Goal: Task Accomplishment & Management: Manage account settings

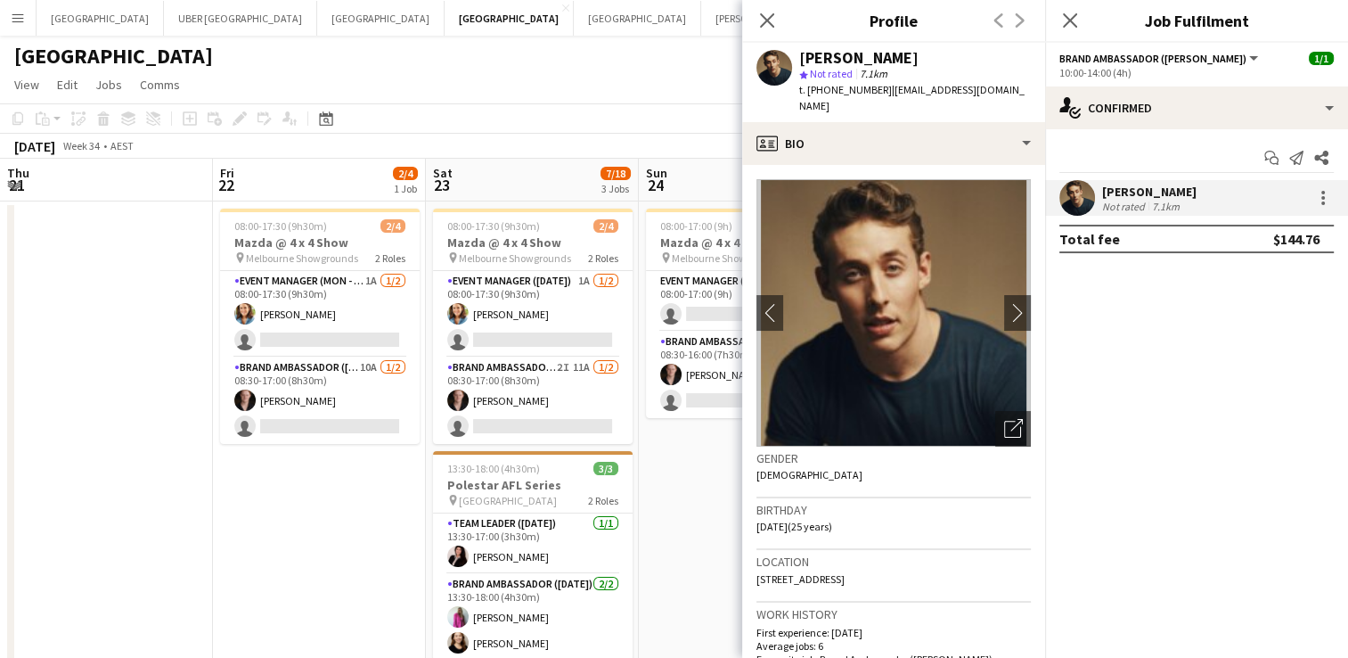
scroll to position [0, 700]
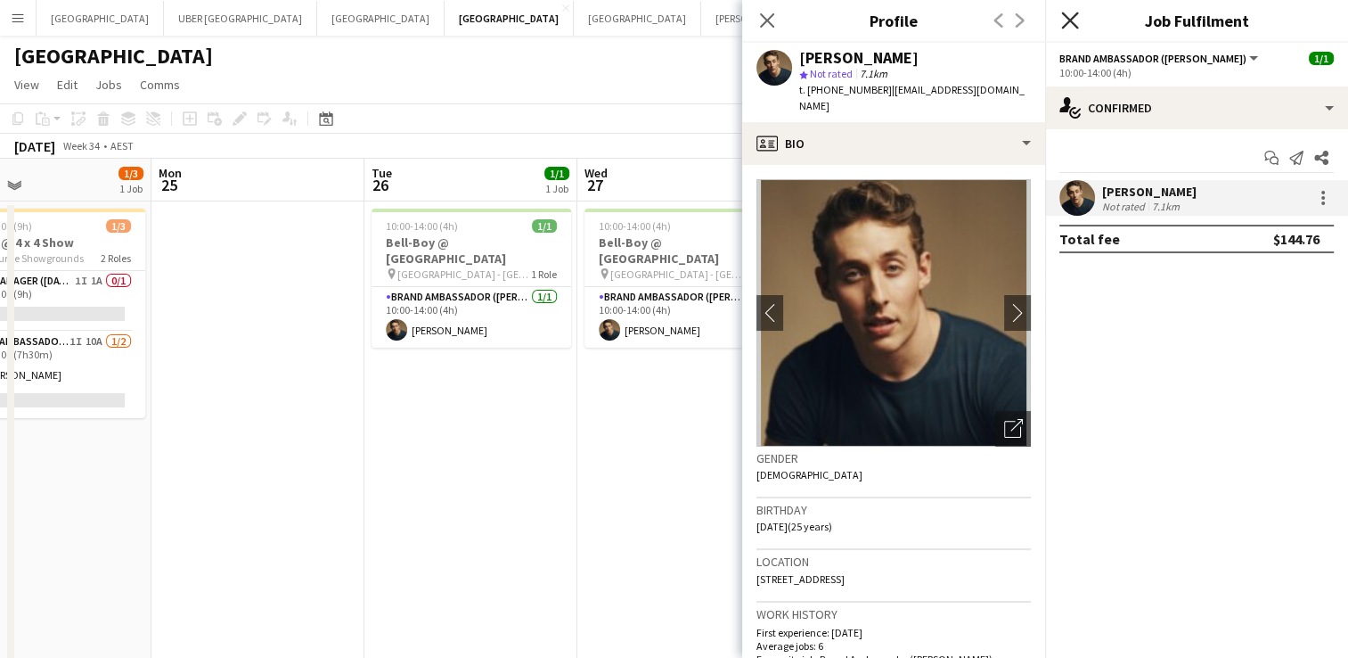
click at [1061, 14] on icon "Close pop-in" at bounding box center [1069, 20] width 17 height 17
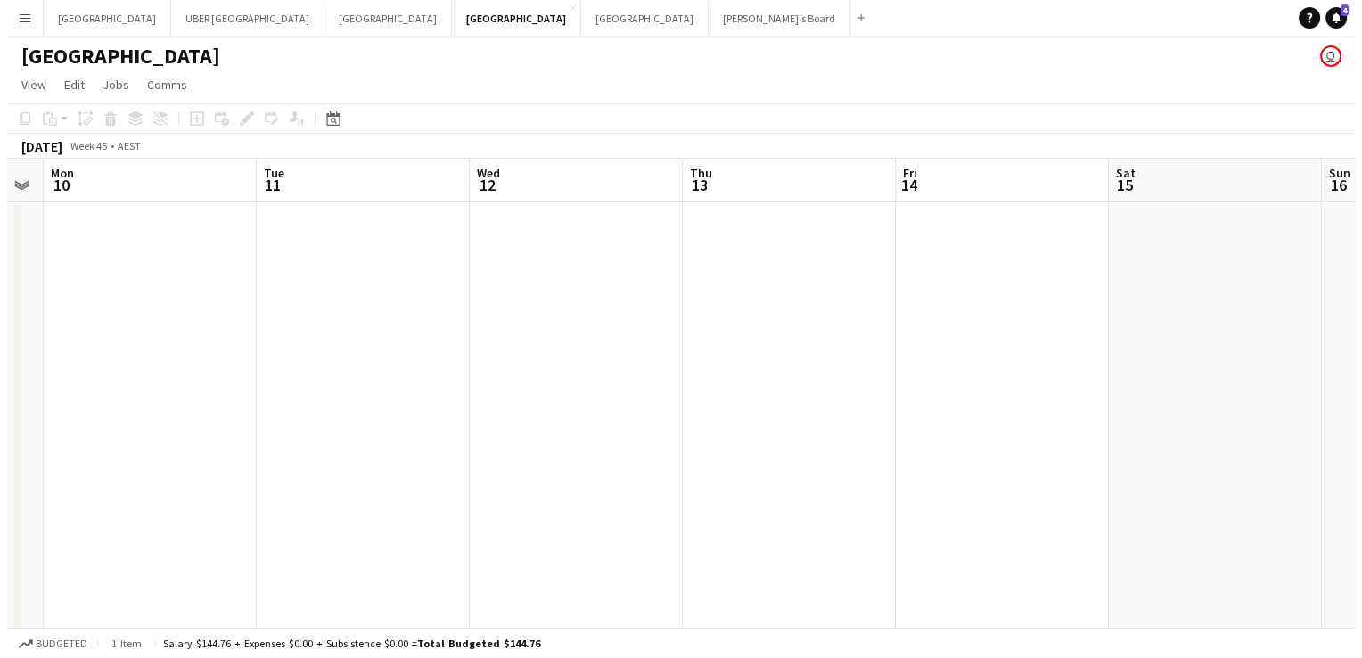
scroll to position [0, 601]
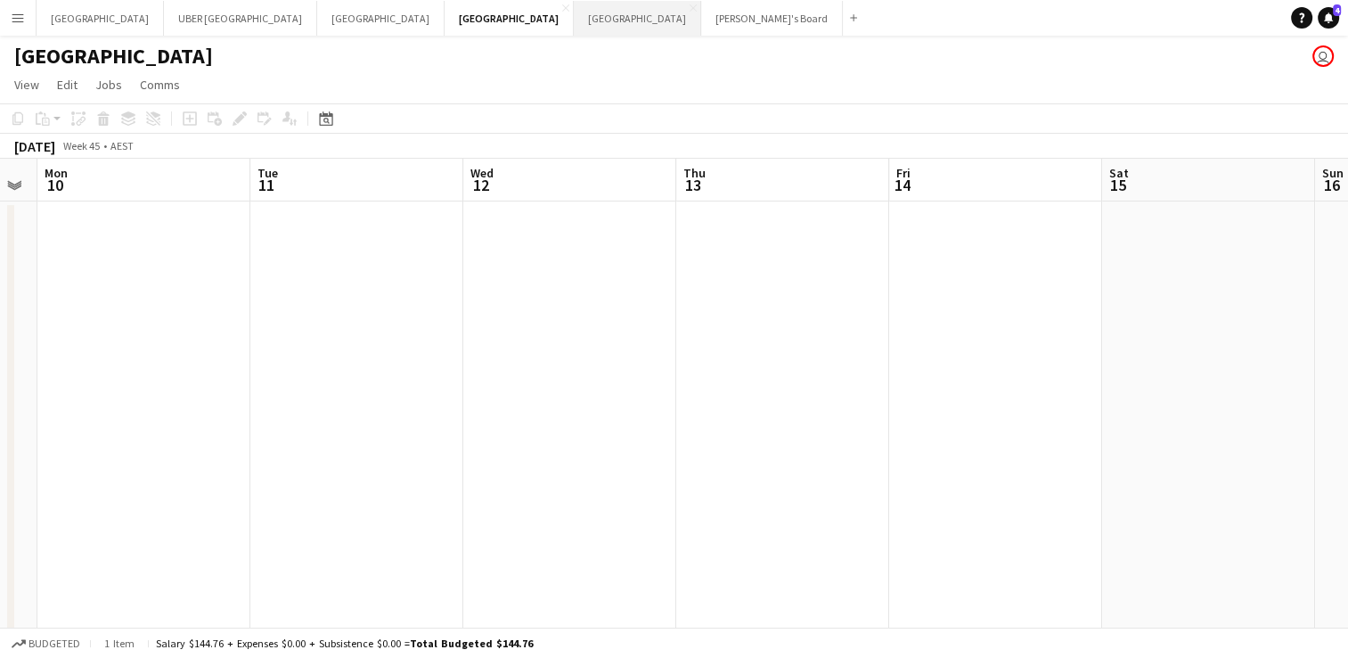
click at [574, 22] on button "Sydney Close" at bounding box center [637, 18] width 127 height 35
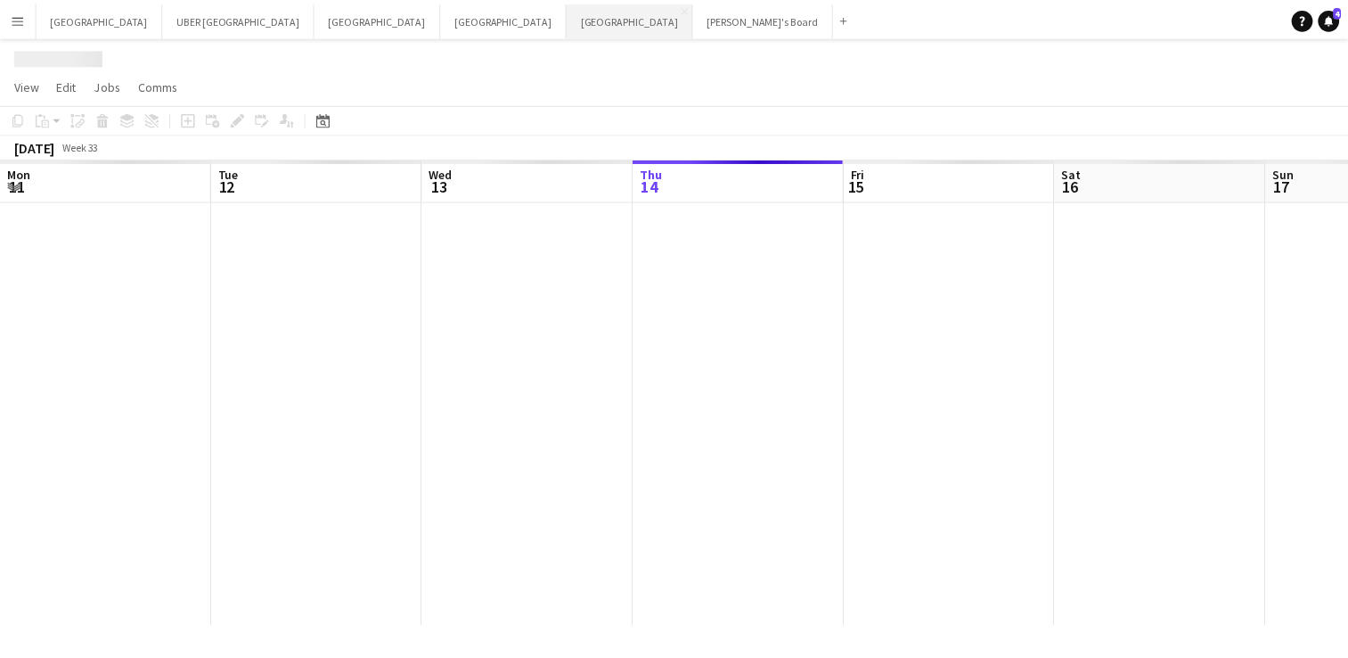
scroll to position [0, 426]
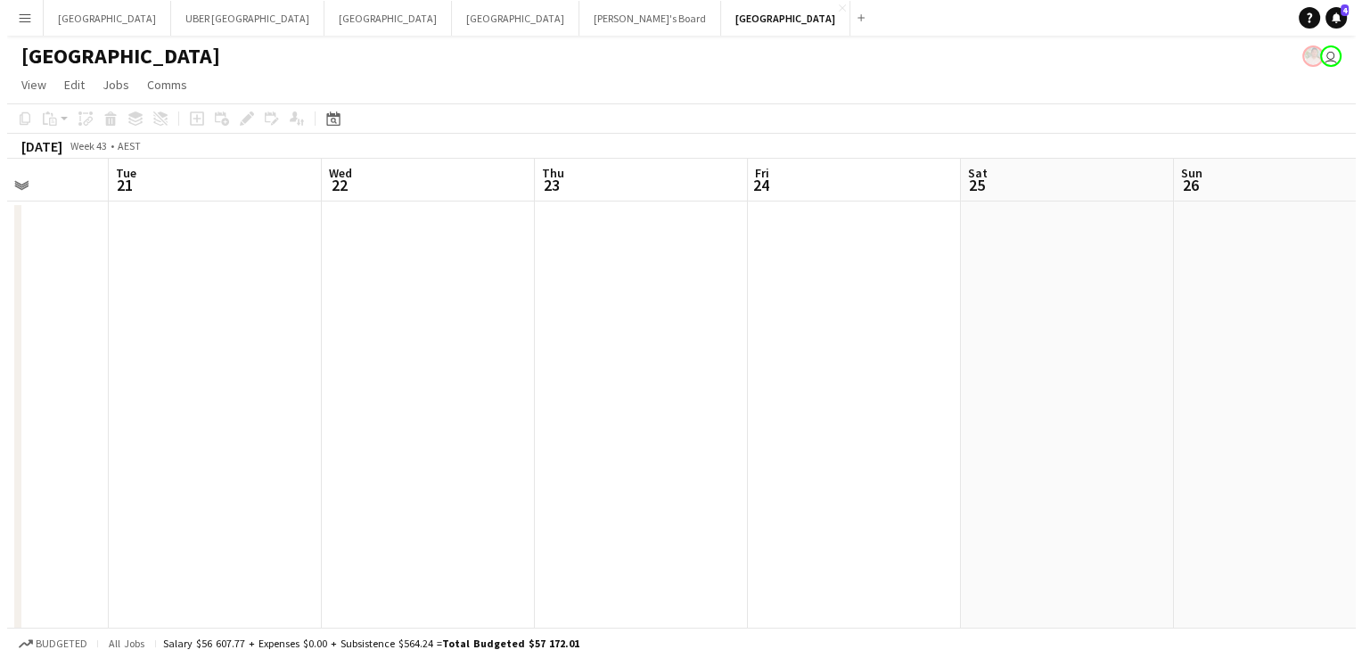
scroll to position [0, 396]
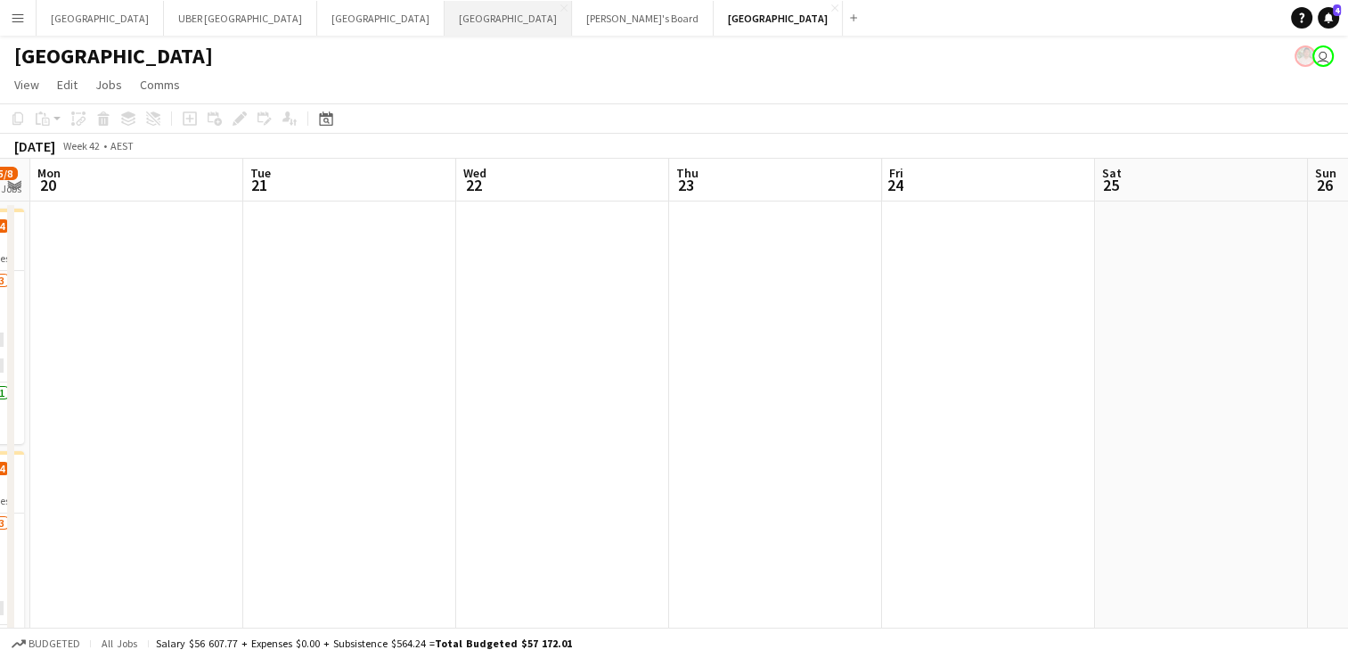
click at [445, 16] on button "Melbourne Close" at bounding box center [508, 18] width 127 height 35
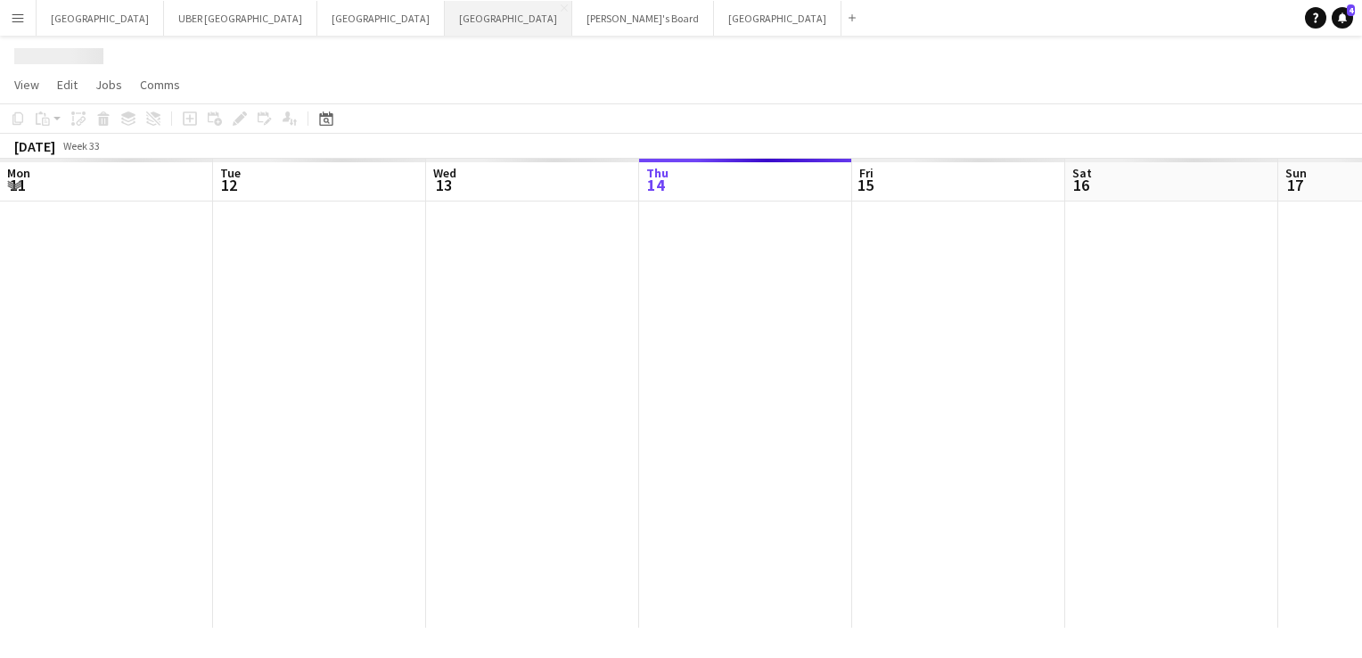
scroll to position [0, 426]
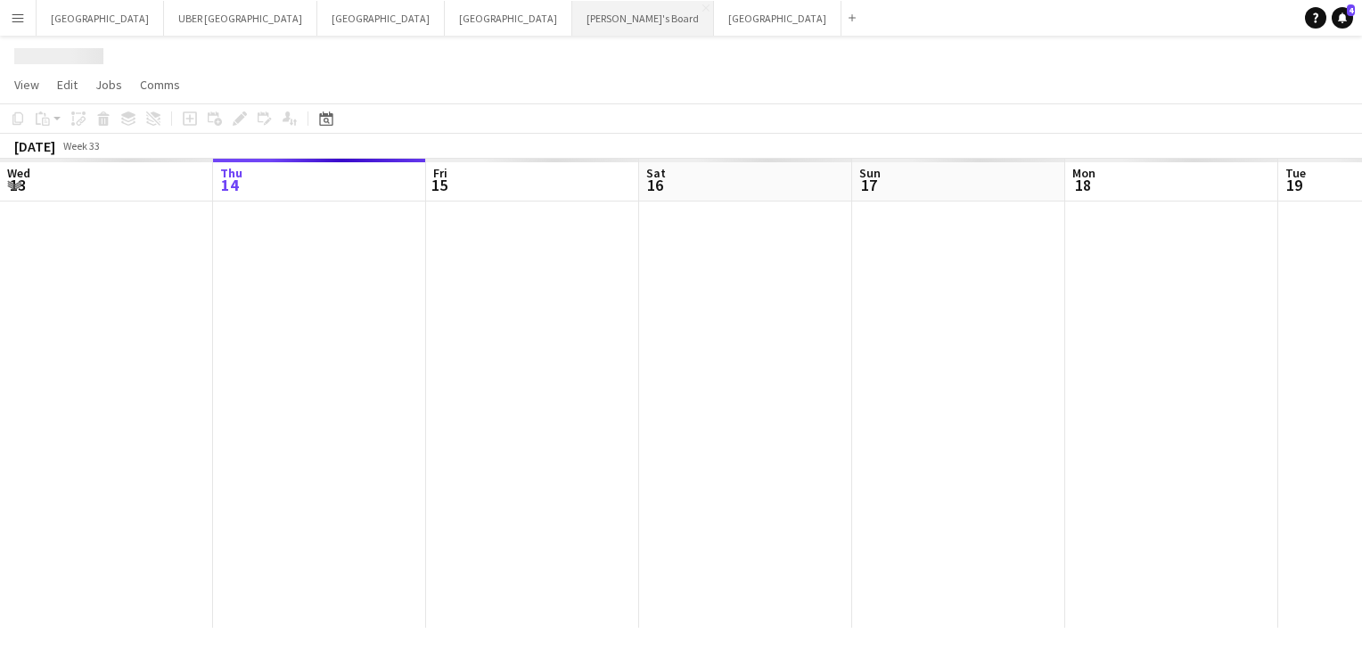
click at [572, 24] on button "Tennille's Board Close" at bounding box center [643, 18] width 142 height 35
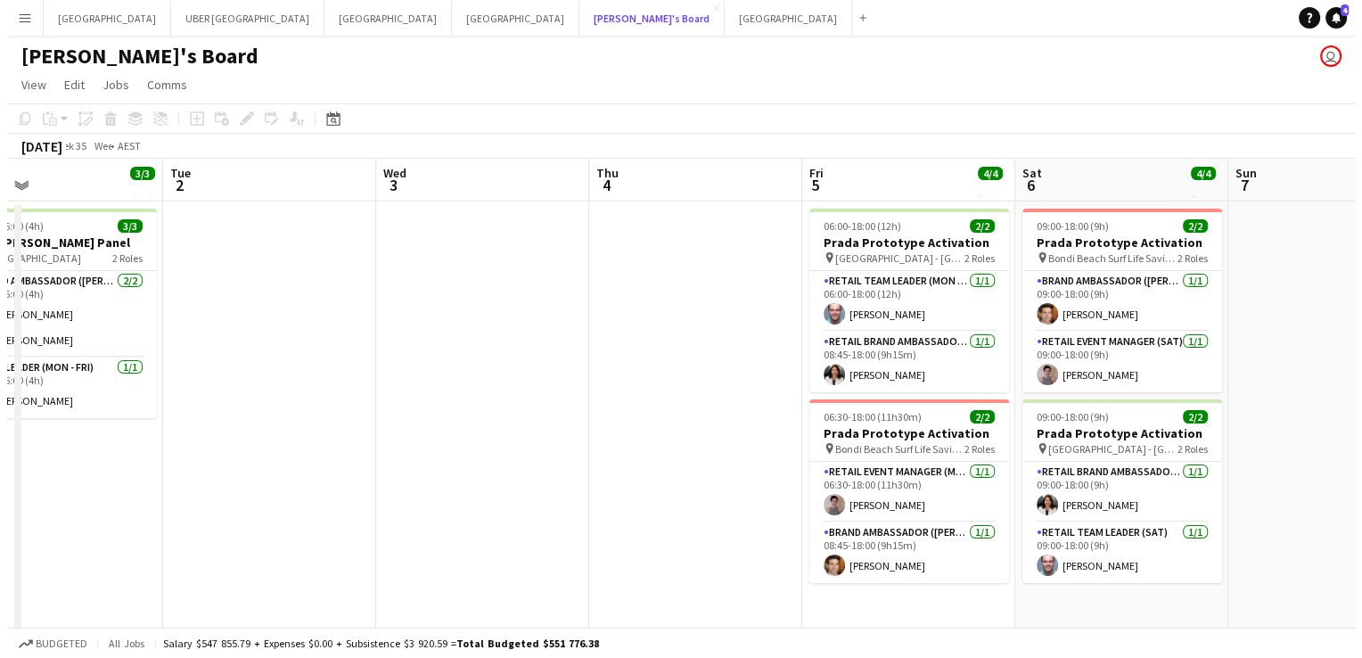
scroll to position [0, 759]
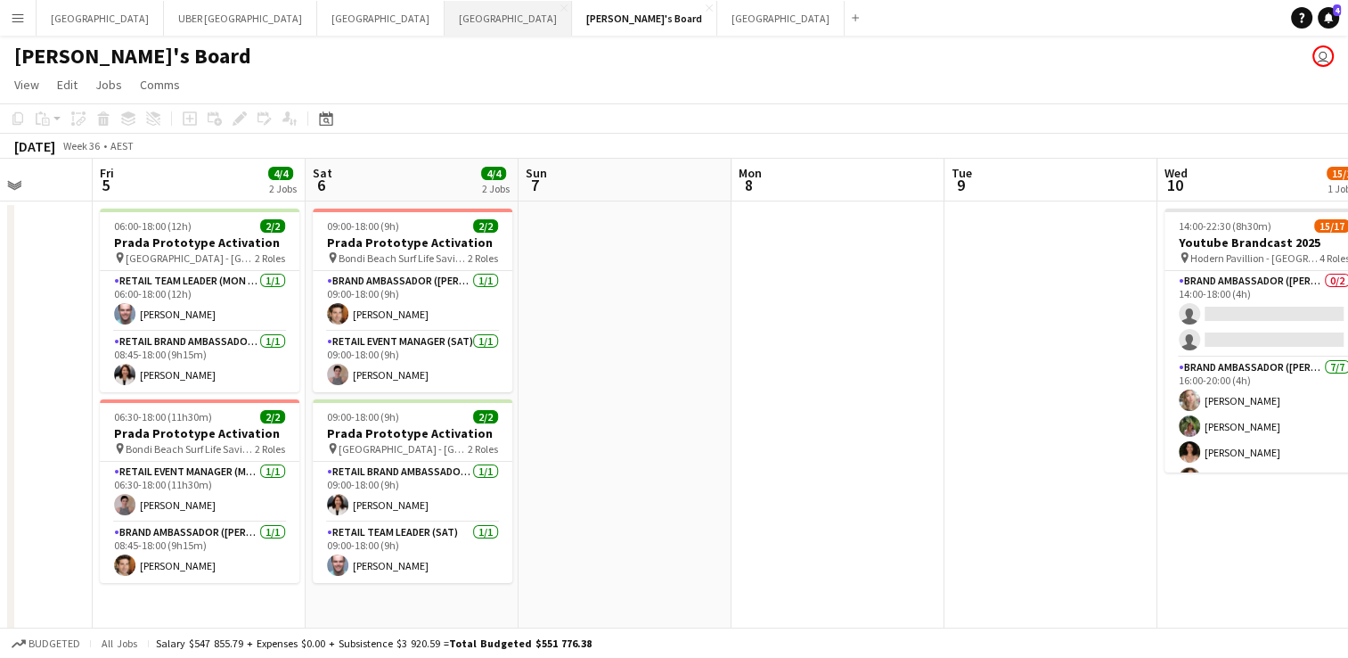
click at [445, 6] on button "Melbourne Close" at bounding box center [508, 18] width 127 height 35
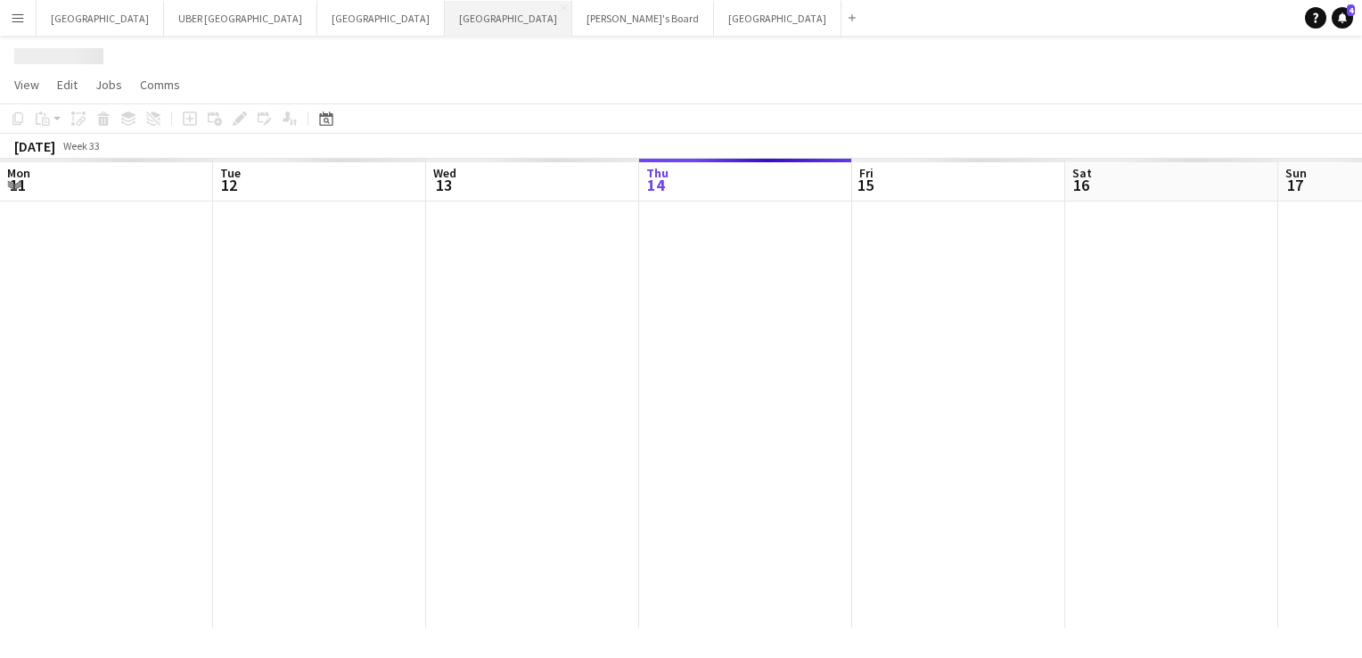
scroll to position [0, 426]
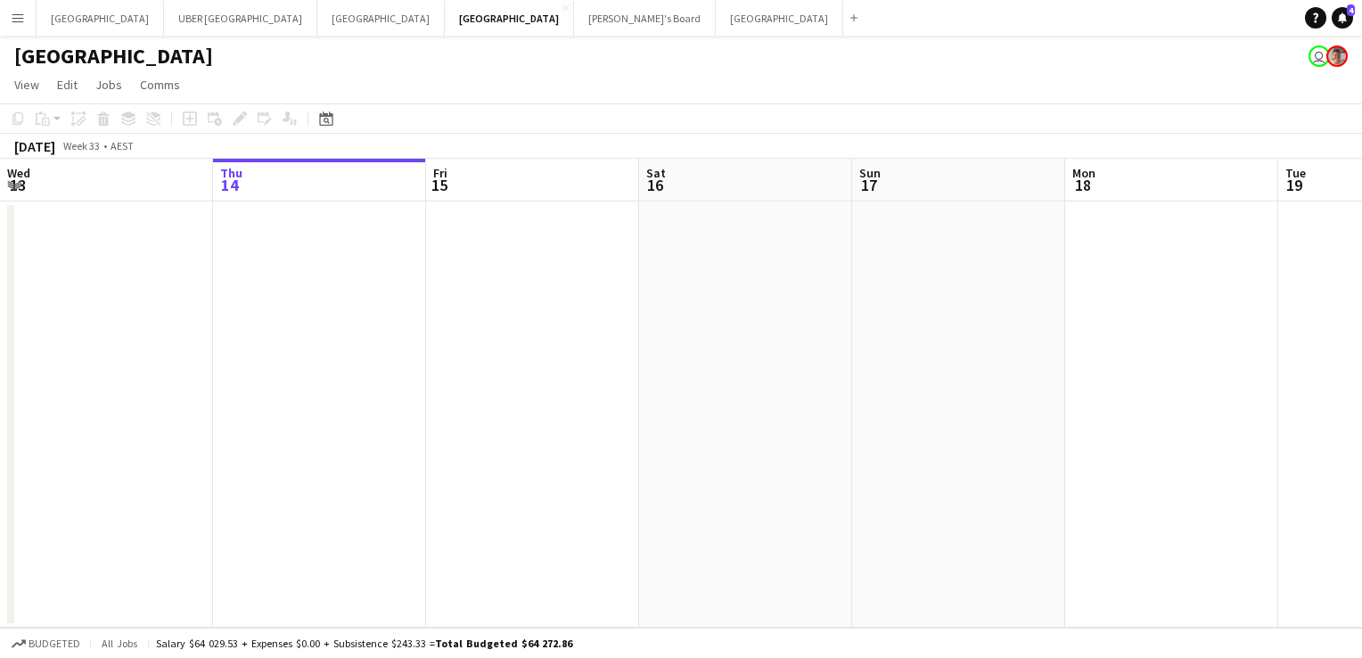
click at [381, 122] on app-toolbar "Copy Paste Paste Ctrl+V Paste with crew Ctrl+Shift+V Paste linked Job [GEOGRAPH…" at bounding box center [681, 118] width 1362 height 30
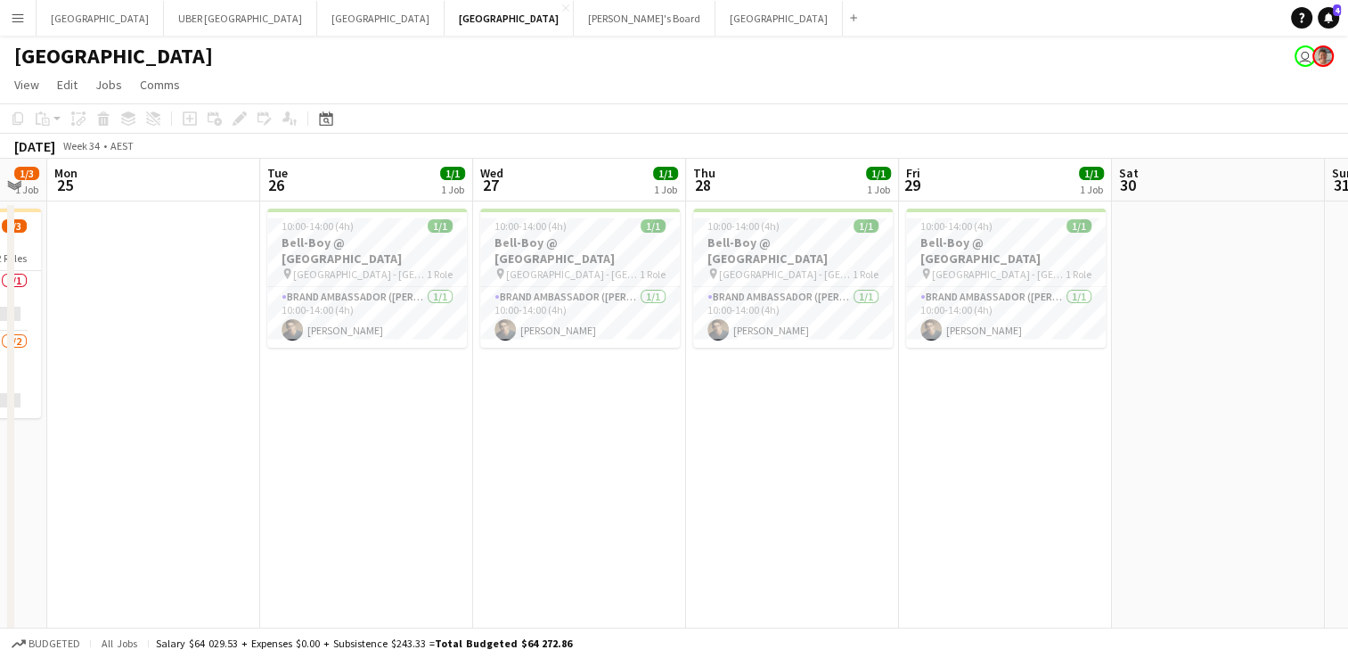
scroll to position [0, 806]
click at [361, 297] on app-card-role "Brand Ambassador (Mon - Fri) [DATE] 10:00-14:00 (4h) [PERSON_NAME]" at bounding box center [366, 317] width 200 height 61
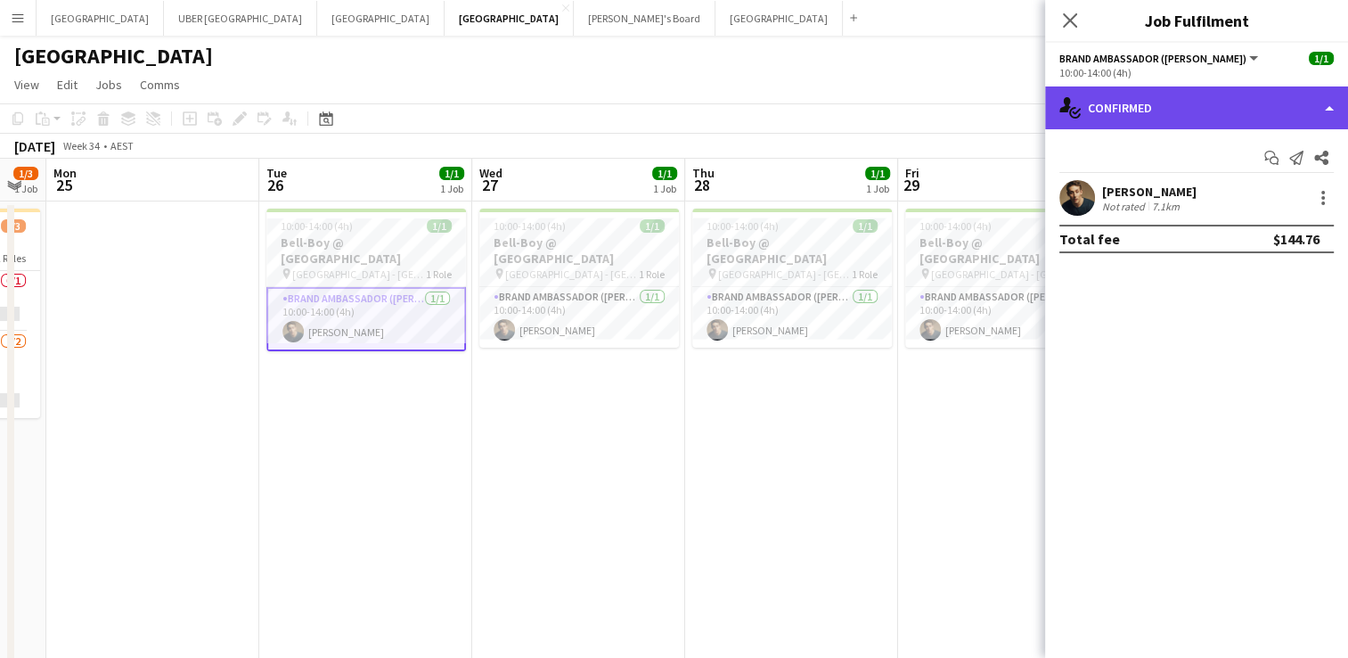
click at [1150, 105] on div "single-neutral-actions-check-2 Confirmed" at bounding box center [1196, 107] width 303 height 43
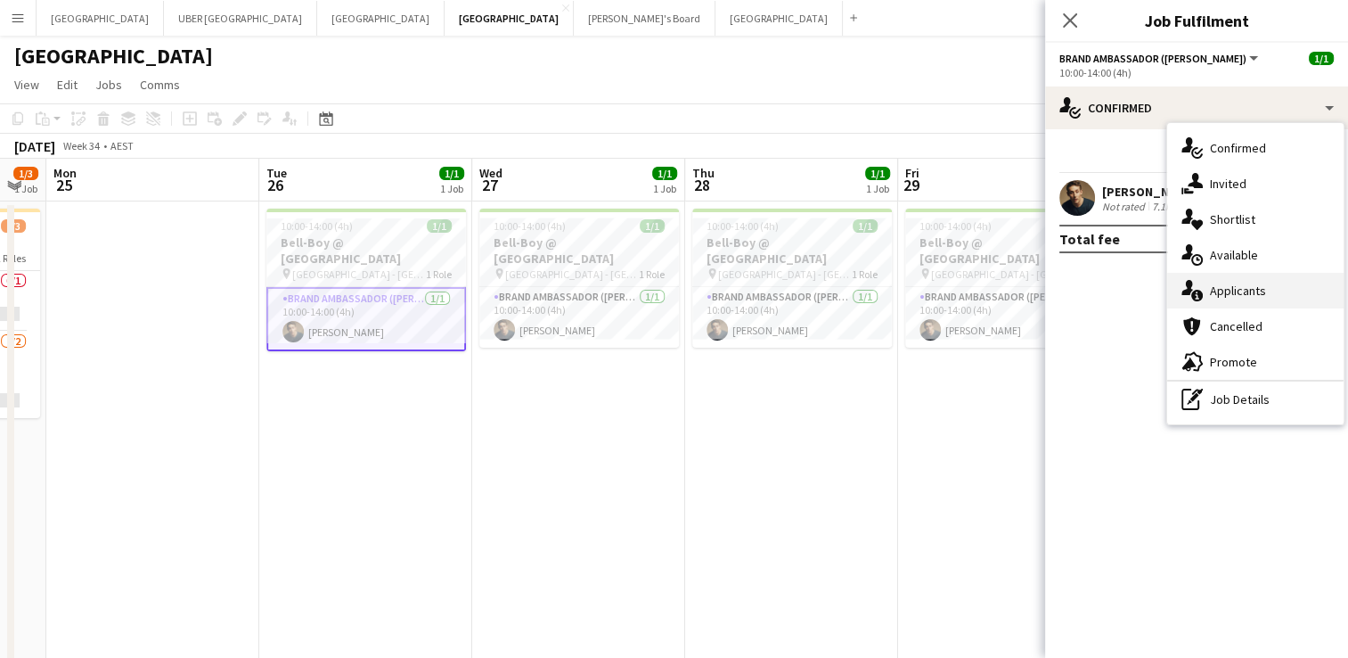
click at [1238, 282] on div "single-neutral-actions-information Applicants" at bounding box center [1255, 291] width 176 height 36
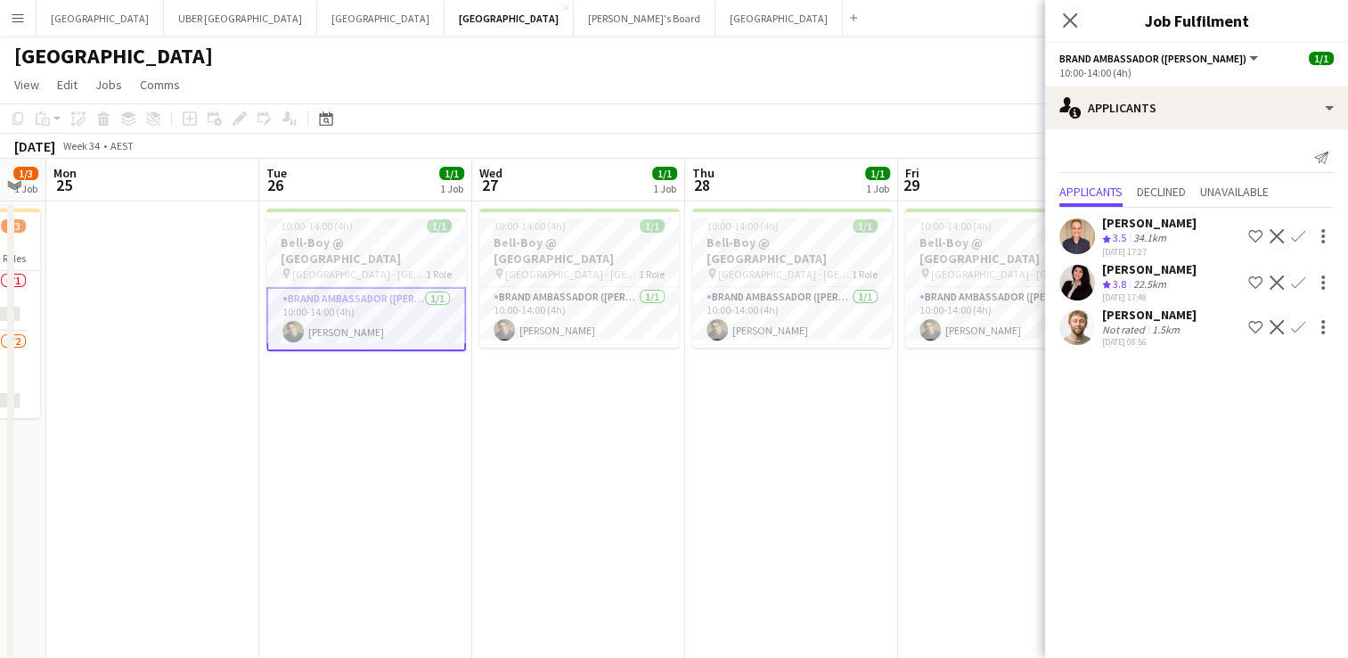
click at [1122, 216] on div "[PERSON_NAME]" at bounding box center [1149, 223] width 94 height 16
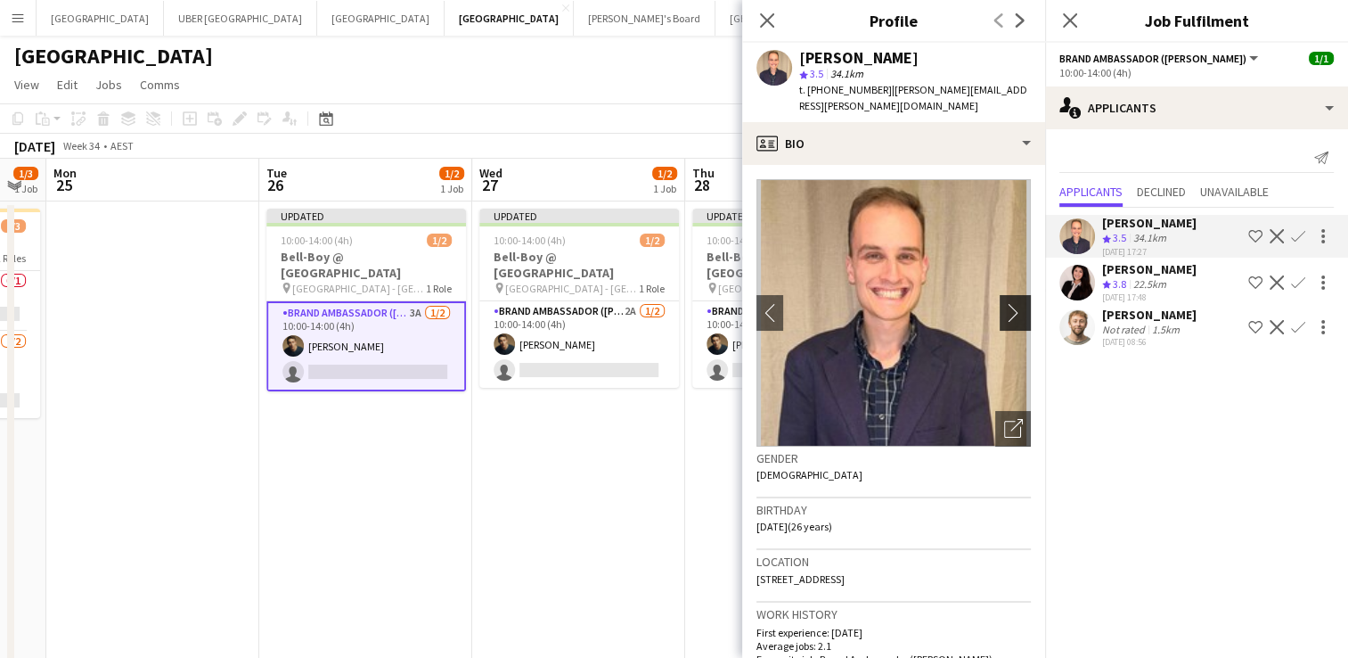
click at [1004, 311] on app-icon "chevron-right" at bounding box center [1018, 312] width 28 height 19
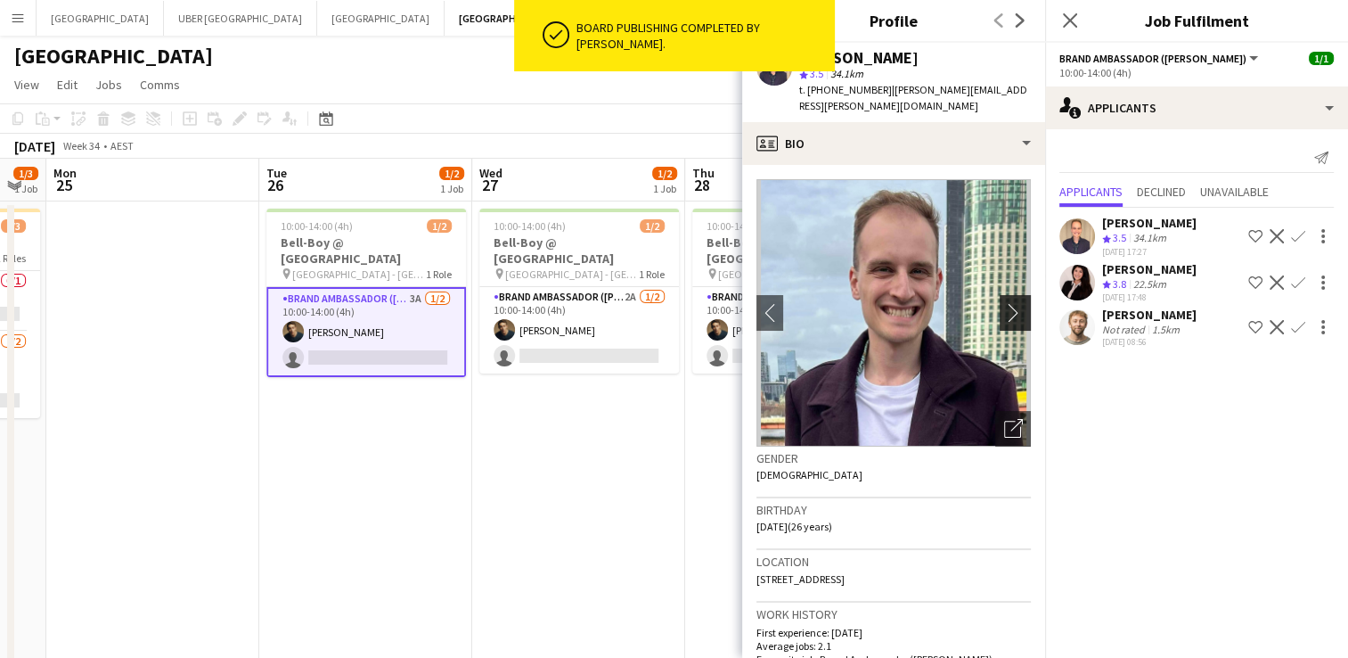
click at [1004, 311] on app-icon "chevron-right" at bounding box center [1018, 312] width 28 height 19
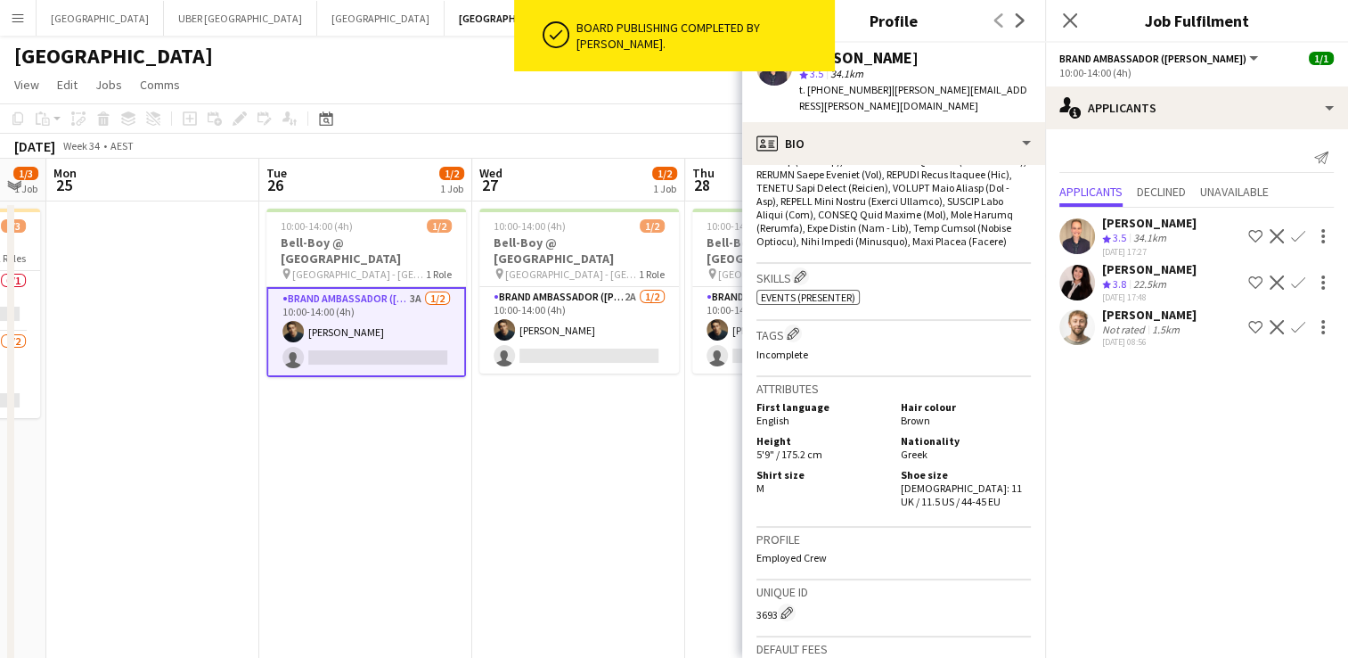
scroll to position [790, 0]
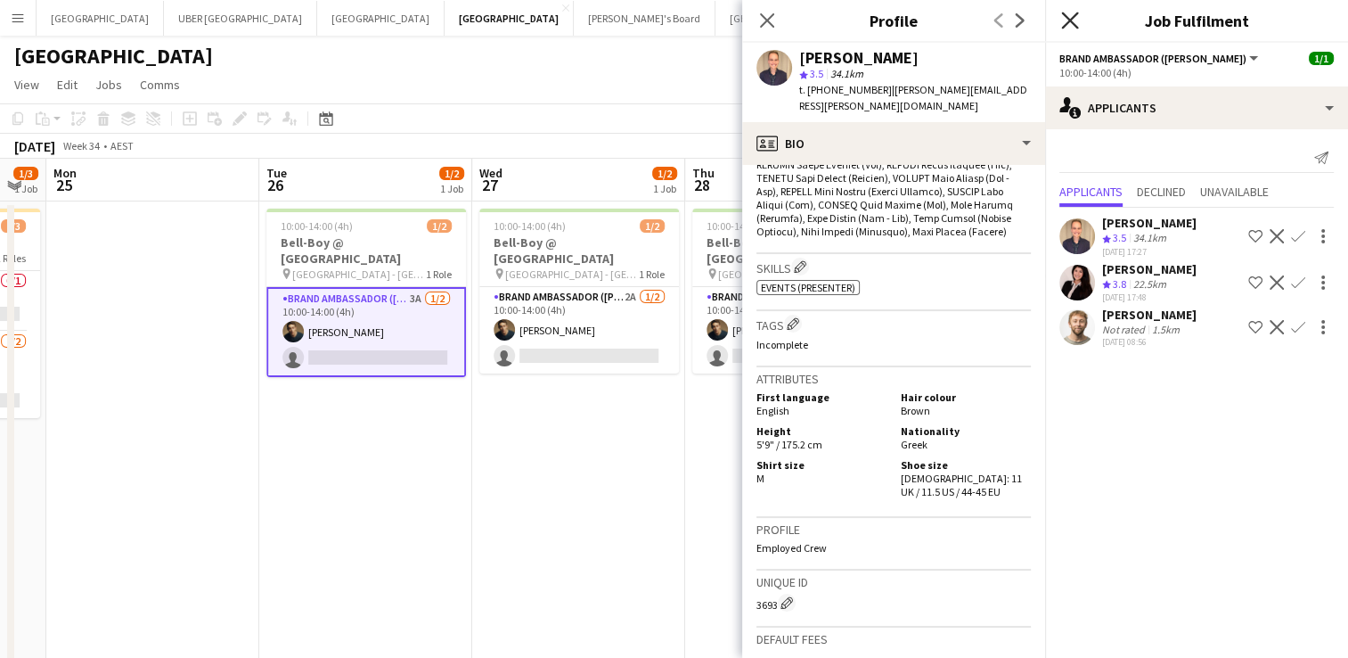
drag, startPoint x: 994, startPoint y: 311, endPoint x: 1066, endPoint y: 20, distance: 300.2
click at [1066, 20] on icon "Close pop-in" at bounding box center [1069, 20] width 17 height 17
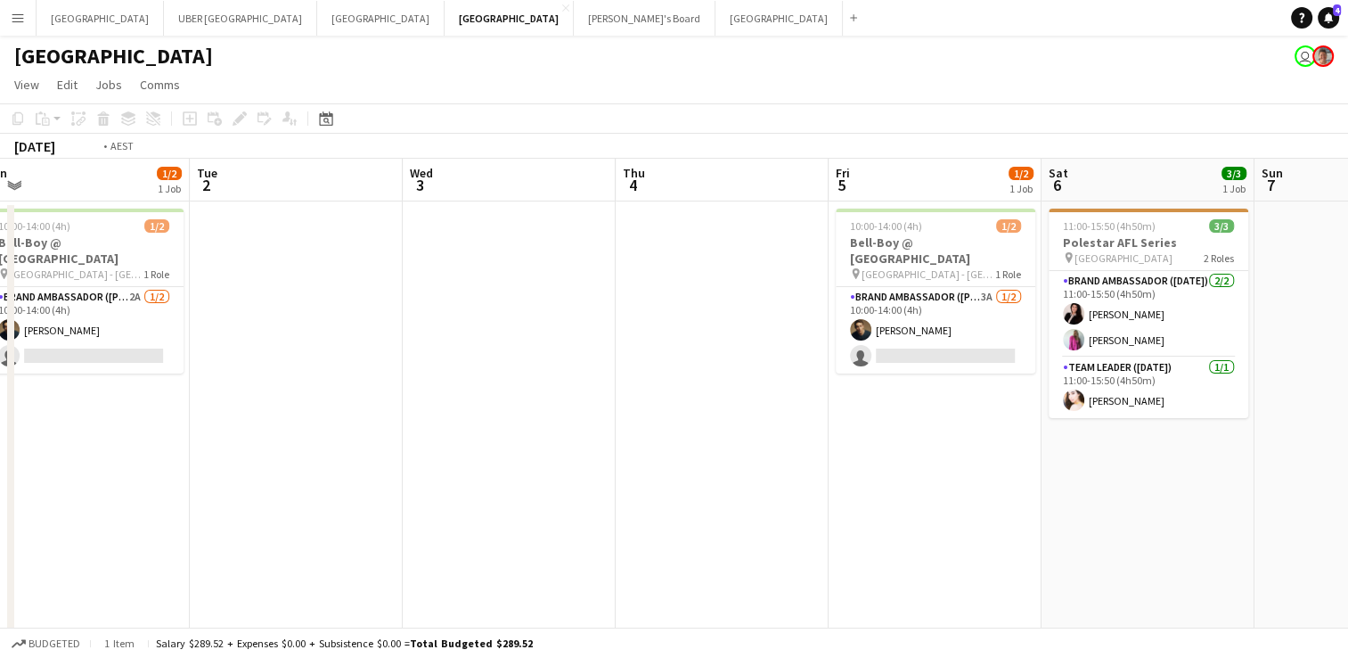
scroll to position [0, 665]
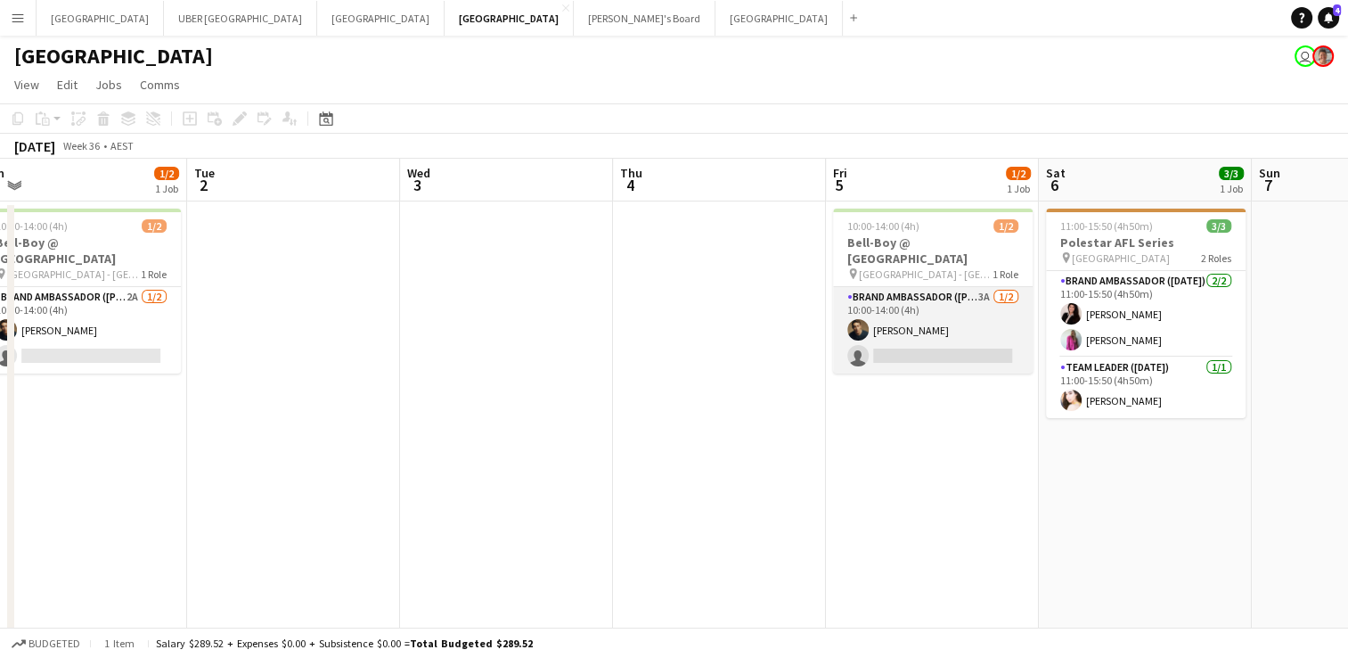
click at [903, 325] on app-card-role "Brand Ambassador (Mon - Fri) 3A [DATE] 10:00-14:00 (4h) [PERSON_NAME] single-ne…" at bounding box center [933, 330] width 200 height 86
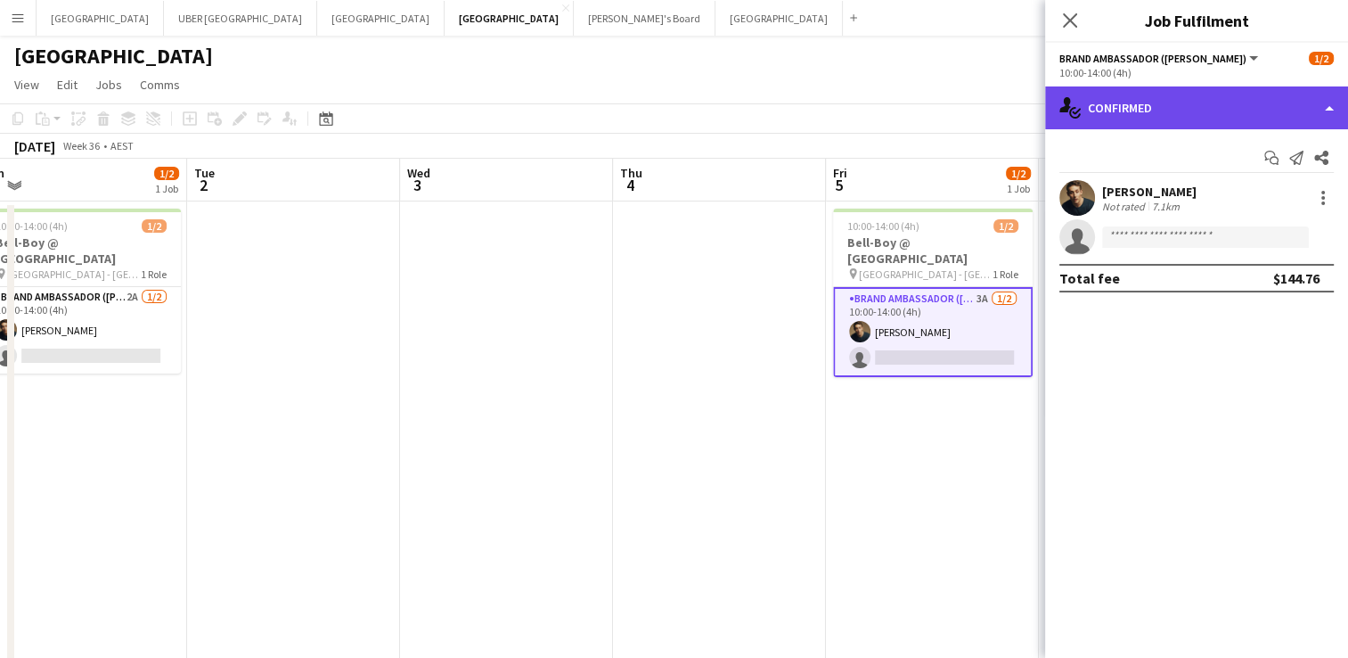
click at [1145, 112] on div "single-neutral-actions-check-2 Confirmed" at bounding box center [1196, 107] width 303 height 43
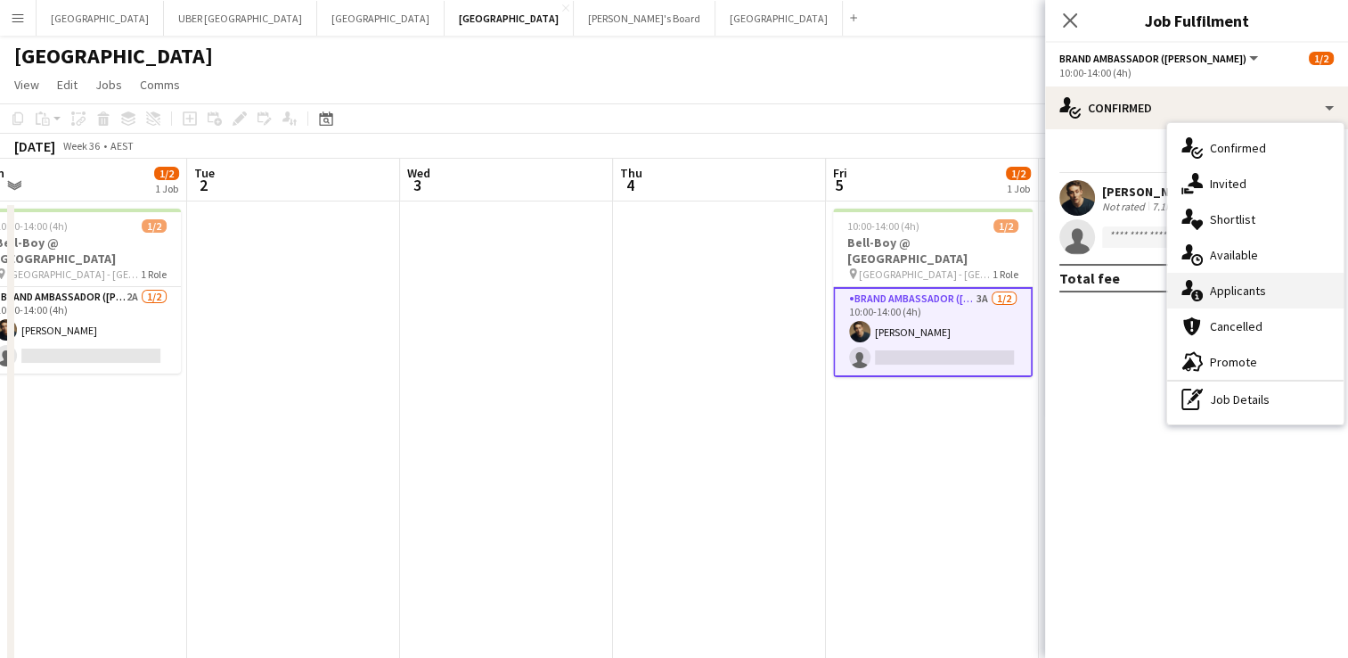
click at [1244, 287] on div "single-neutral-actions-information Applicants" at bounding box center [1255, 291] width 176 height 36
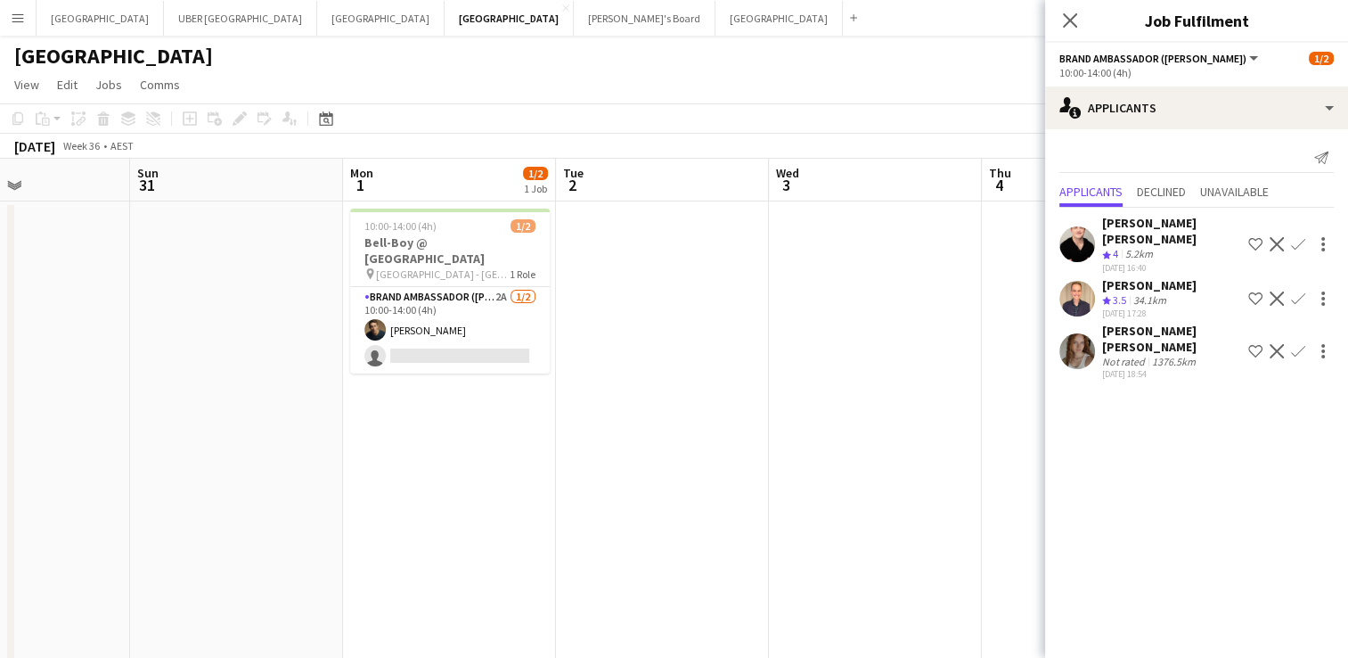
scroll to position [0, 508]
click at [463, 329] on app-card-role "Brand Ambassador (Mon - Fri) 2A [DATE] 10:00-14:00 (4h) [PERSON_NAME] single-ne…" at bounding box center [451, 330] width 200 height 86
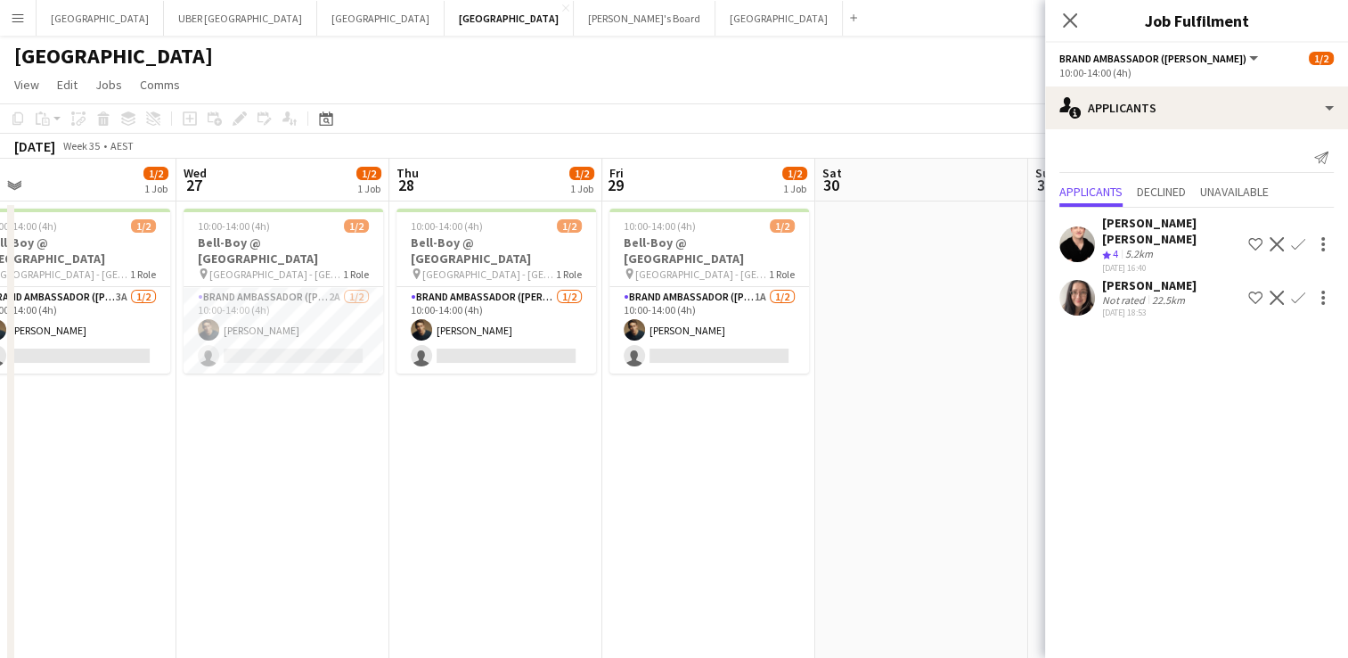
scroll to position [0, 455]
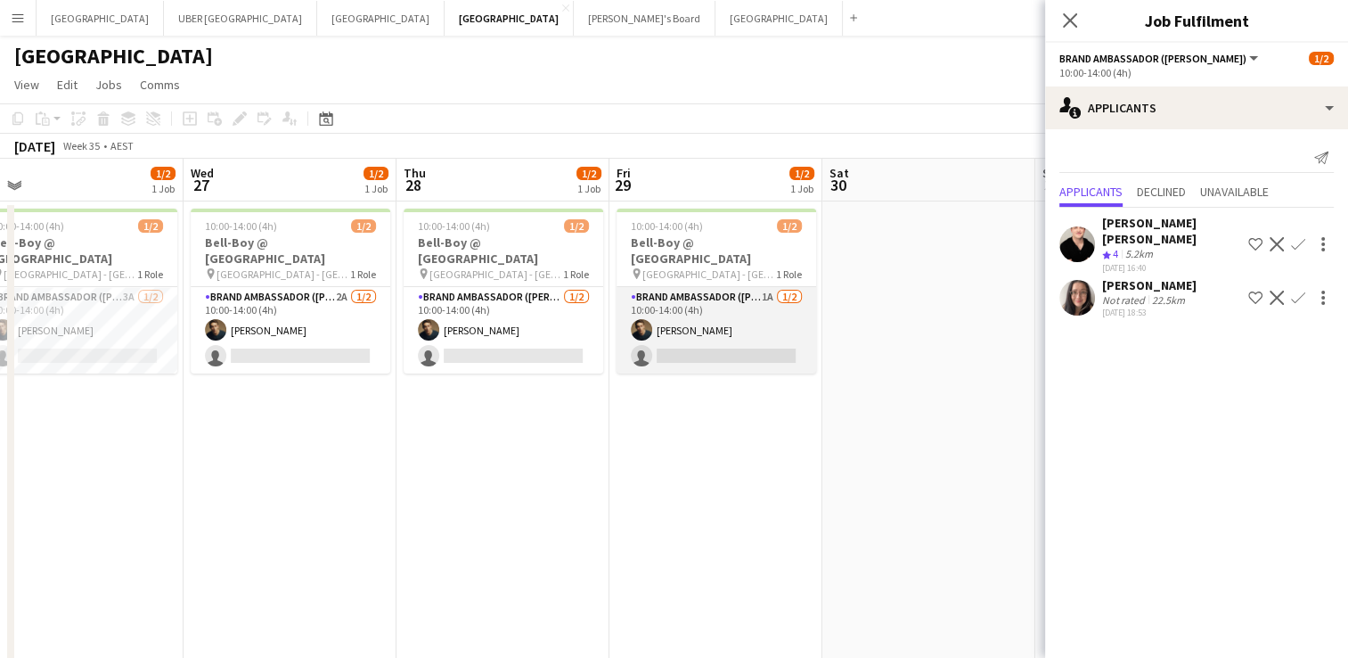
click at [712, 334] on app-card-role "Brand Ambassador (Mon - Fri) 1A [DATE] 10:00-14:00 (4h) [PERSON_NAME] single-ne…" at bounding box center [717, 330] width 200 height 86
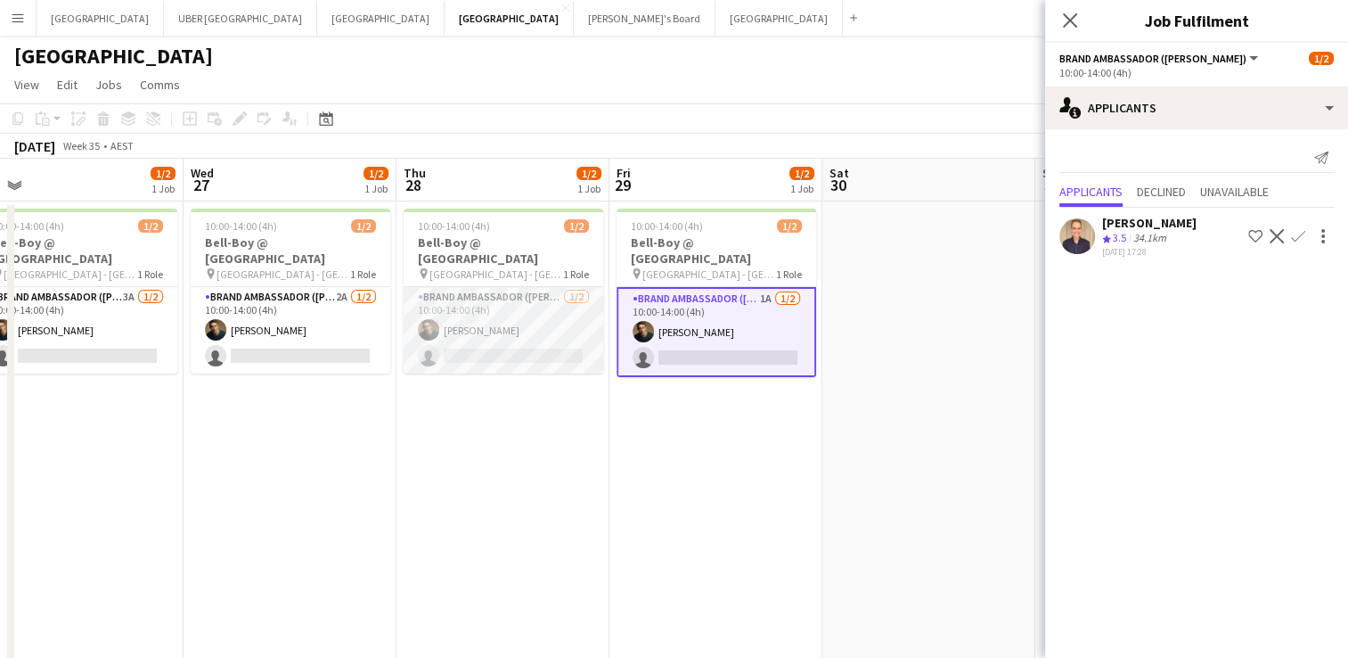
click at [497, 321] on app-card-role "Brand Ambassador (Mon - Fri) [DATE] 10:00-14:00 (4h) [PERSON_NAME] single-neutr…" at bounding box center [504, 330] width 200 height 86
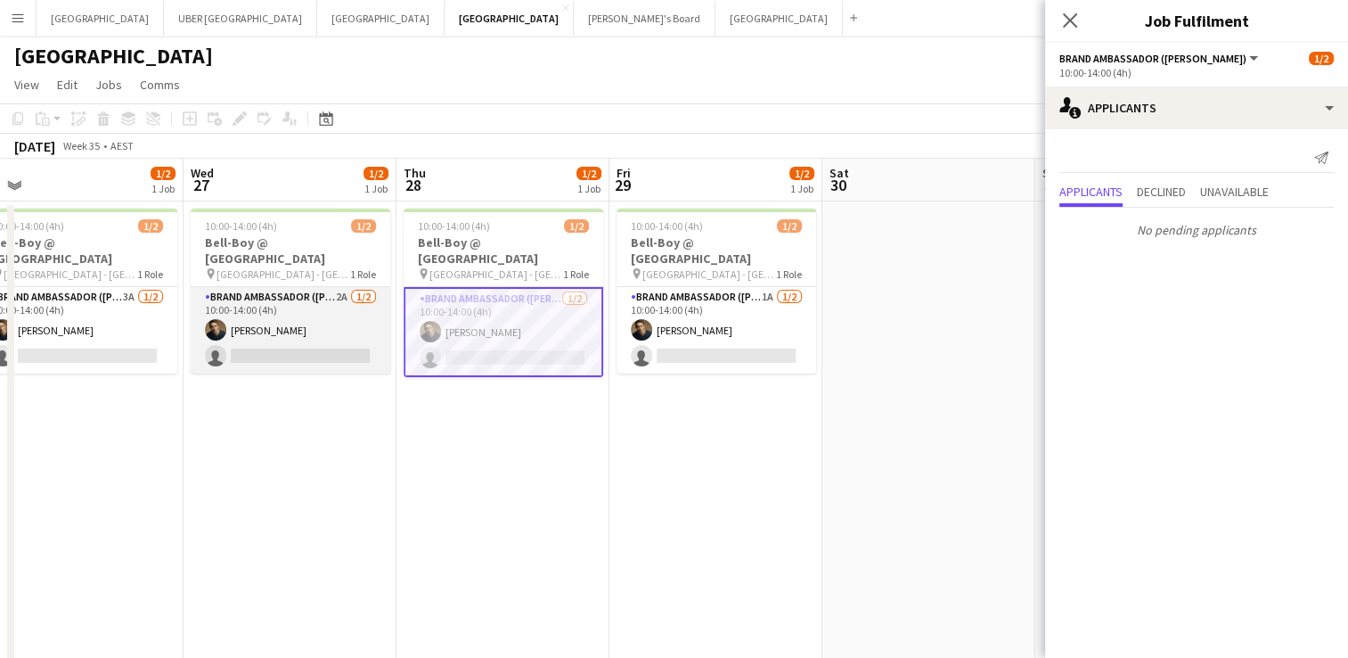
click at [331, 337] on app-card-role "Brand Ambassador (Mon - Fri) 2A [DATE] 10:00-14:00 (4h) [PERSON_NAME] single-ne…" at bounding box center [291, 330] width 200 height 86
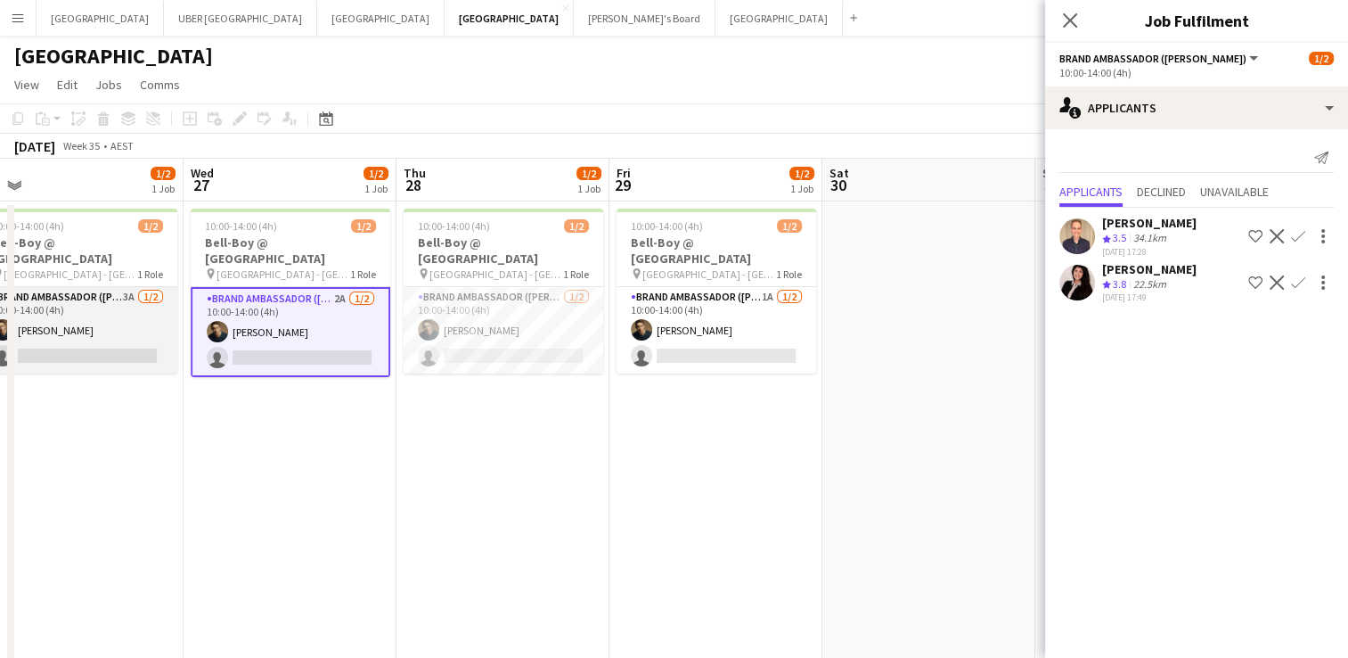
click at [103, 330] on app-card-role "Brand Ambassador (Mon - Fri) 3A [DATE] 10:00-14:00 (4h) [PERSON_NAME] single-ne…" at bounding box center [78, 330] width 200 height 86
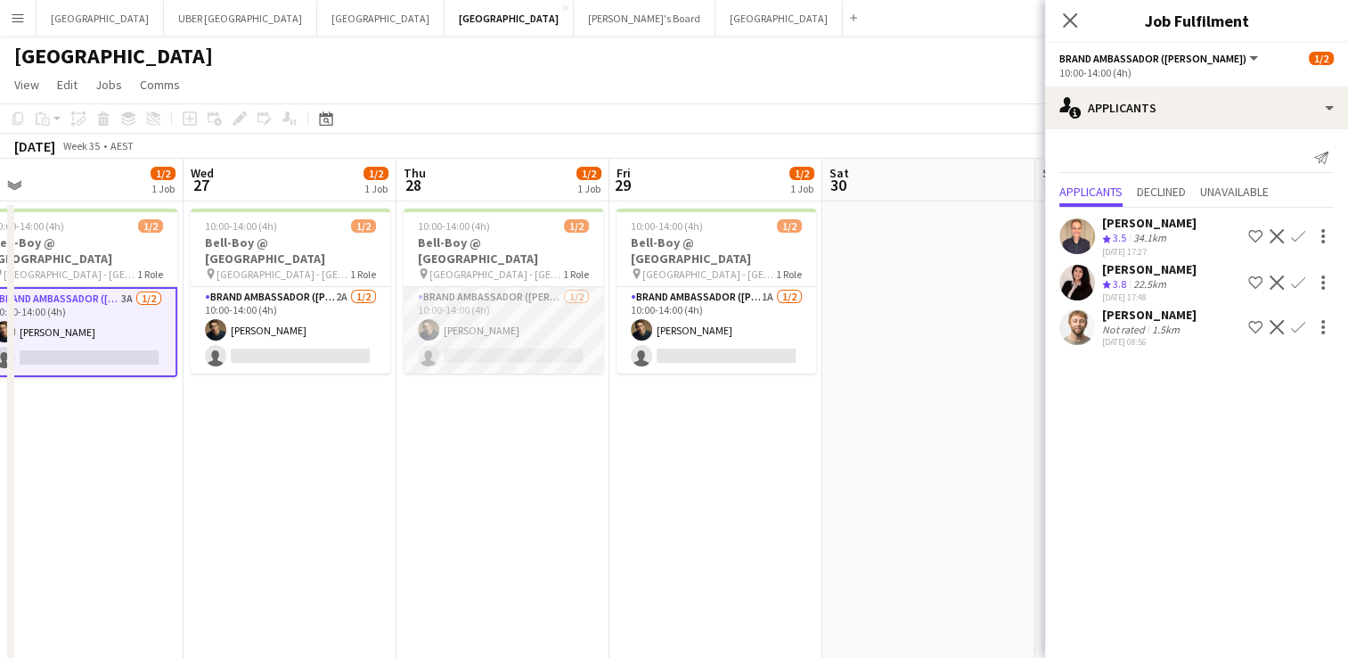
click at [517, 337] on app-card-role "Brand Ambassador (Mon - Fri) [DATE] 10:00-14:00 (4h) [PERSON_NAME] single-neutr…" at bounding box center [504, 330] width 200 height 86
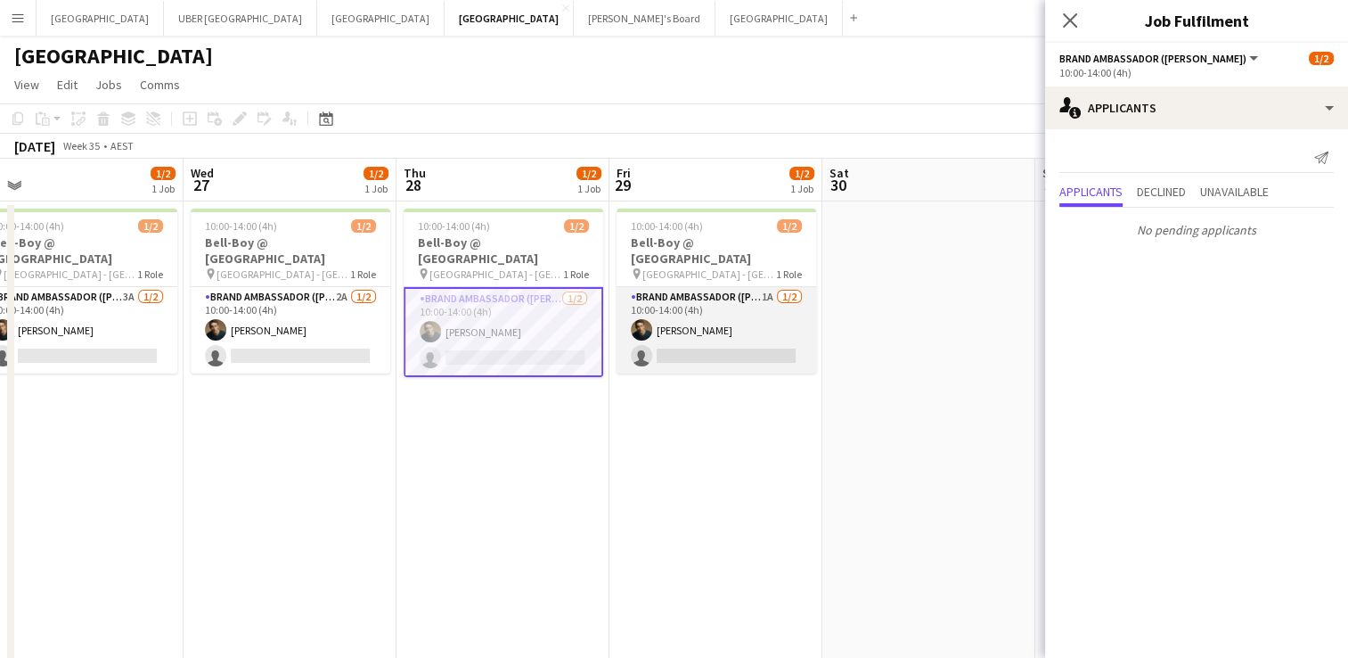
click at [777, 318] on app-card-role "Brand Ambassador (Mon - Fri) 1A [DATE] 10:00-14:00 (4h) [PERSON_NAME] single-ne…" at bounding box center [717, 330] width 200 height 86
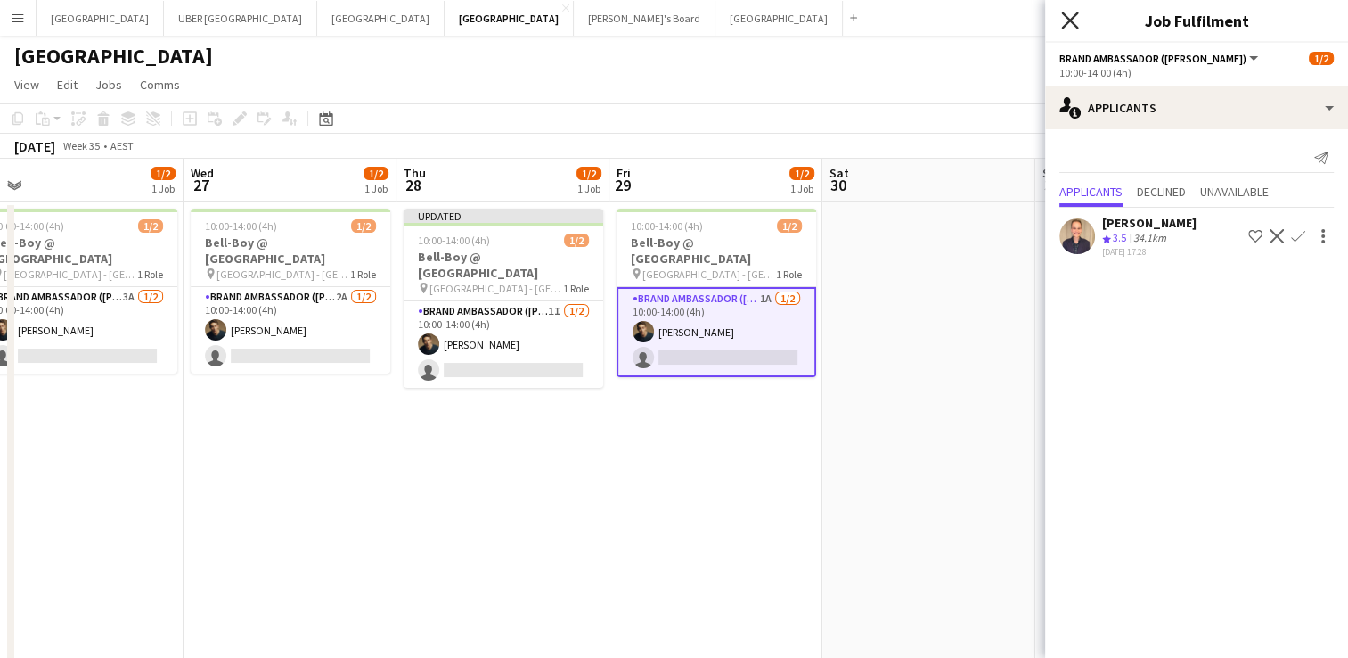
click at [1069, 20] on icon at bounding box center [1069, 20] width 17 height 17
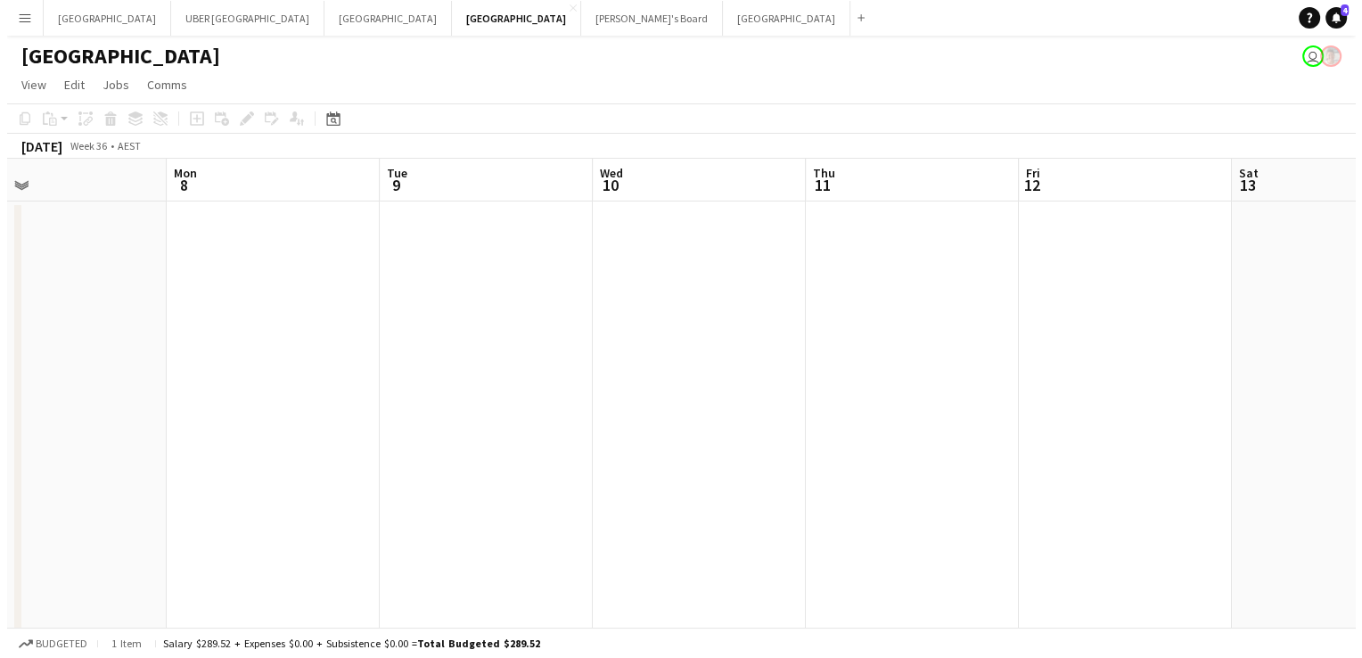
scroll to position [0, 479]
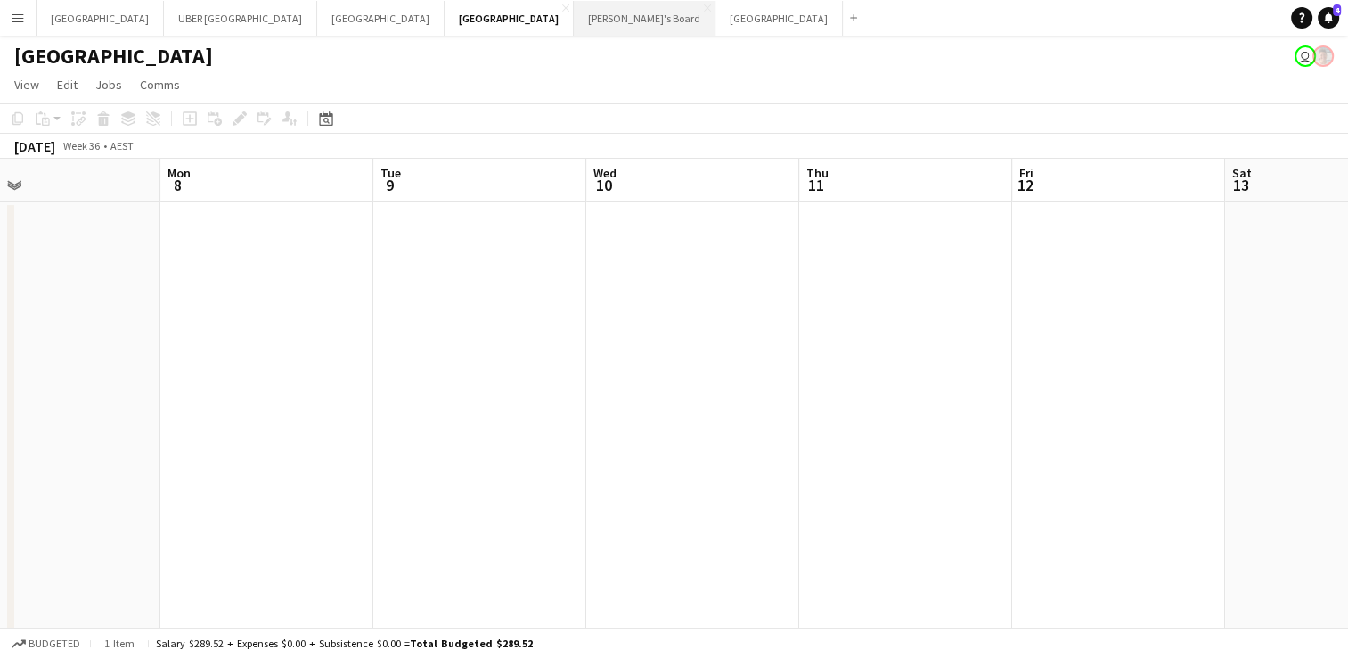
click at [574, 7] on button "Tennille's Board Close" at bounding box center [645, 18] width 142 height 35
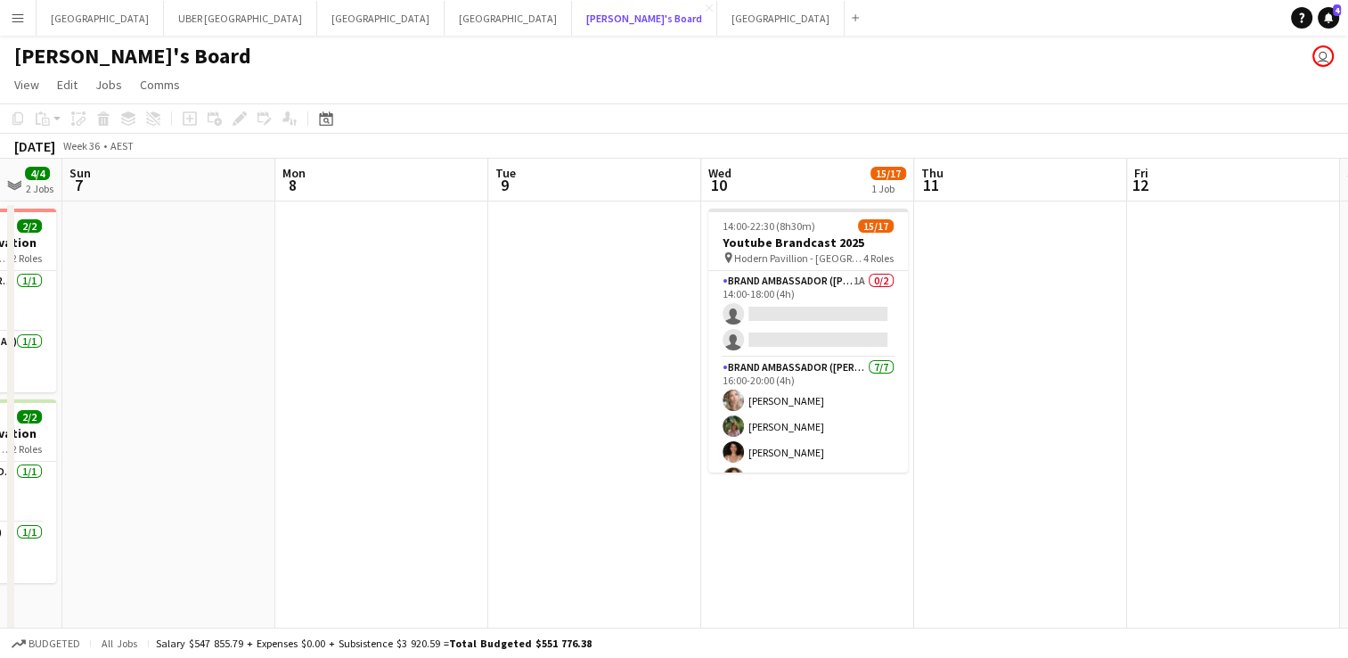
scroll to position [0, 645]
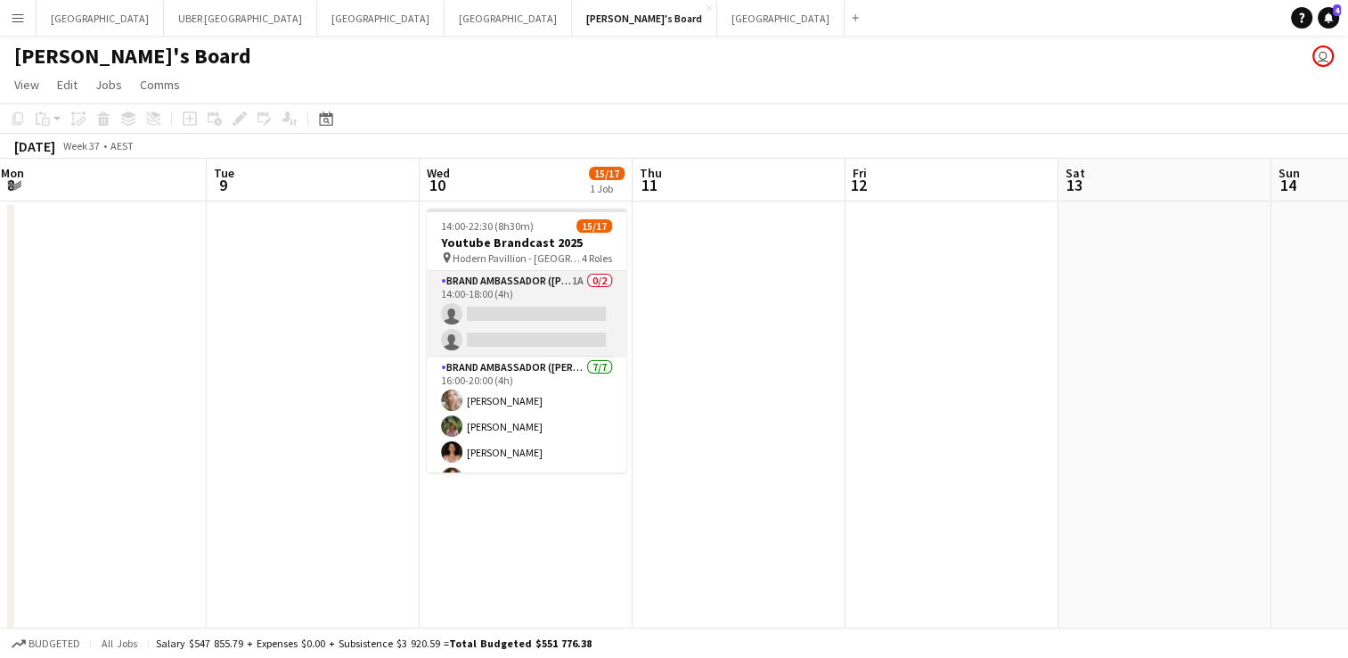
click at [503, 306] on app-card-role "Brand Ambassador (Mon - Fri) 1A 0/2 14:00-18:00 (4h) single-neutral-actions sin…" at bounding box center [527, 314] width 200 height 86
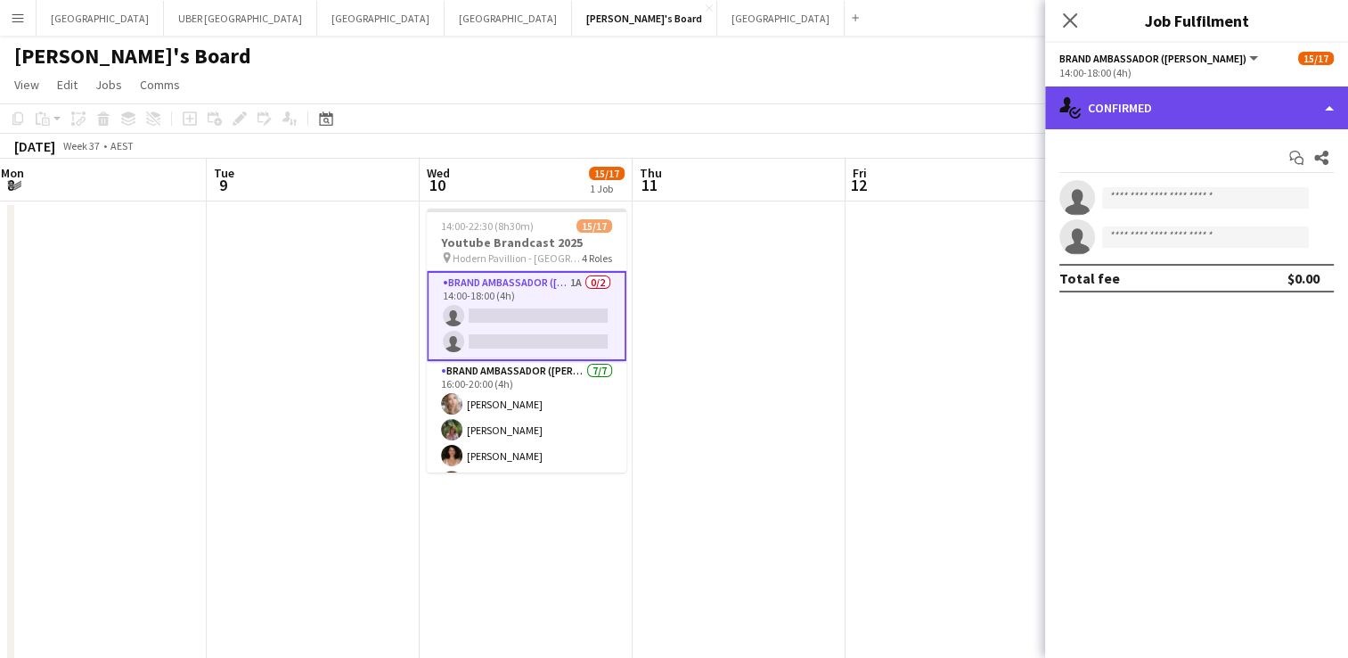
click at [1131, 110] on div "single-neutral-actions-check-2 Confirmed" at bounding box center [1196, 107] width 303 height 43
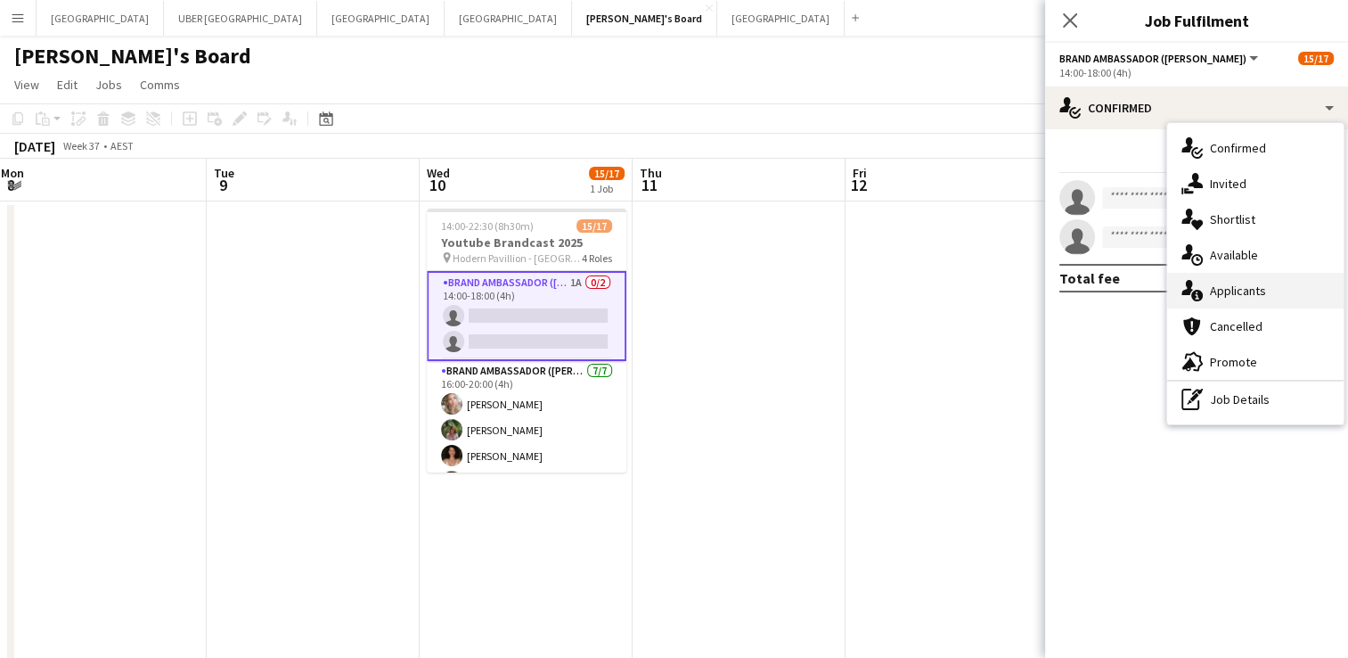
click at [1205, 285] on div "single-neutral-actions-information Applicants" at bounding box center [1255, 291] width 176 height 36
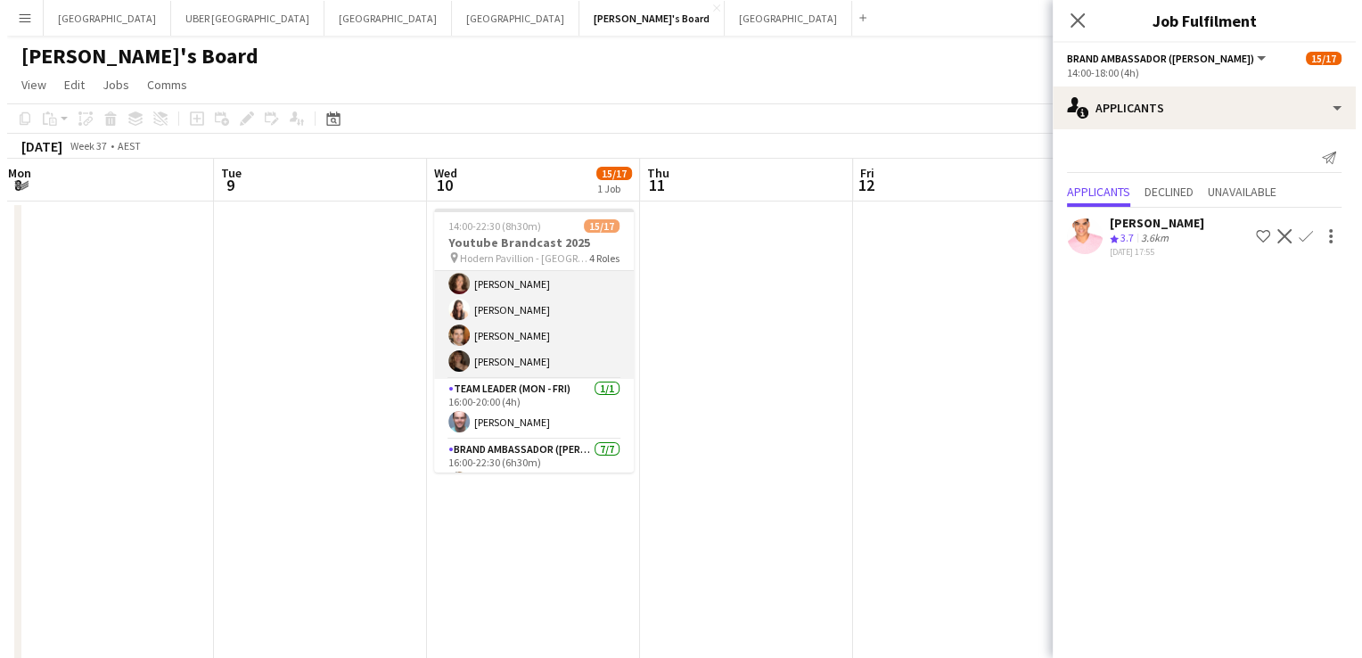
scroll to position [379, 0]
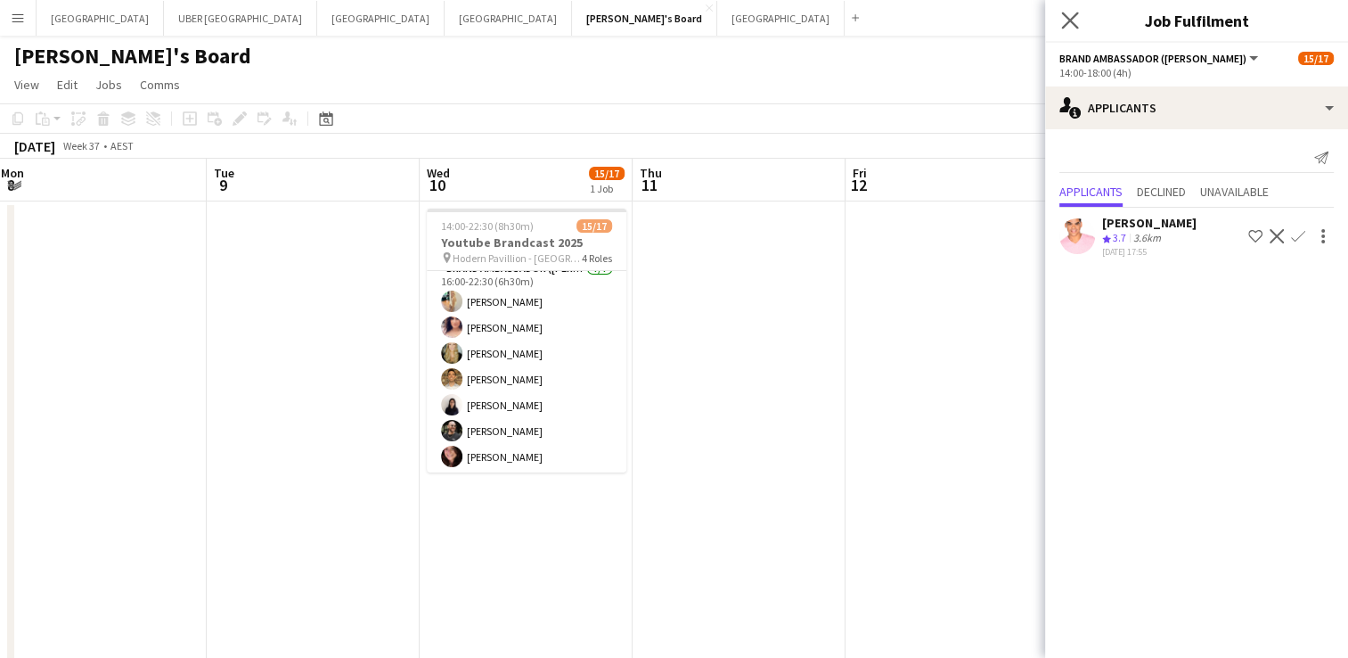
click at [1070, 11] on app-icon "Close pop-in" at bounding box center [1071, 21] width 26 height 26
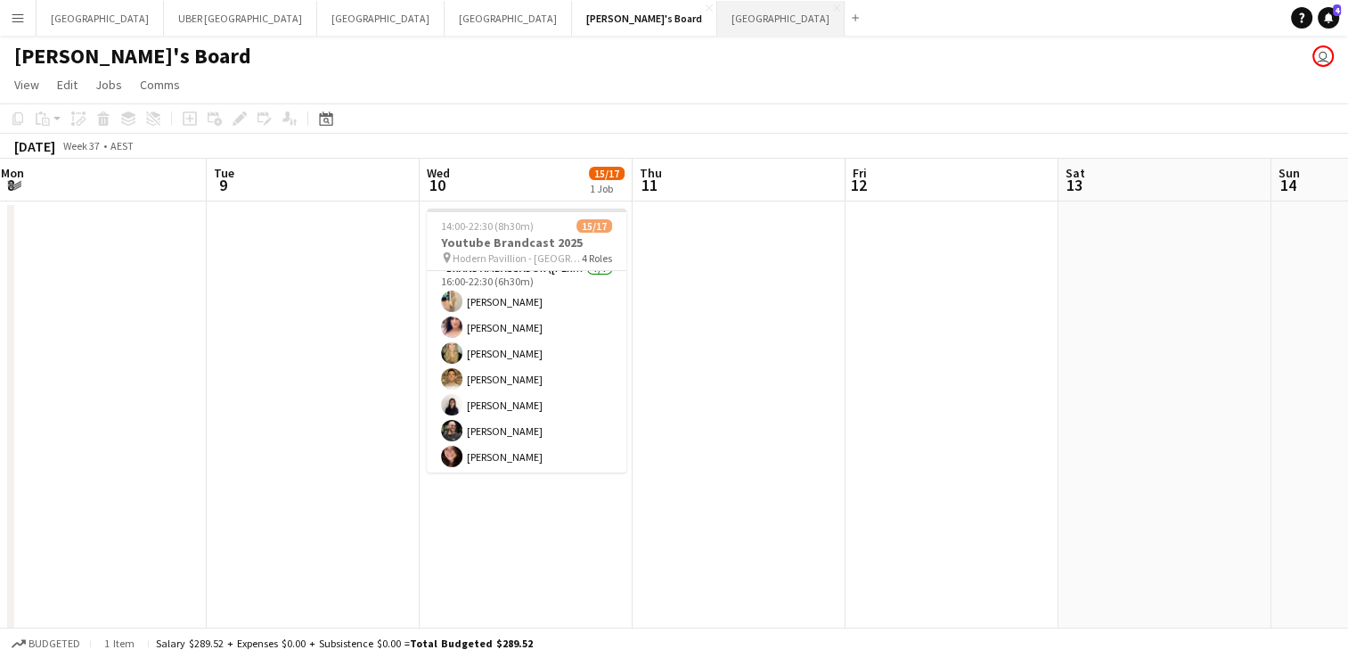
click at [717, 19] on button "Sydney Close" at bounding box center [780, 18] width 127 height 35
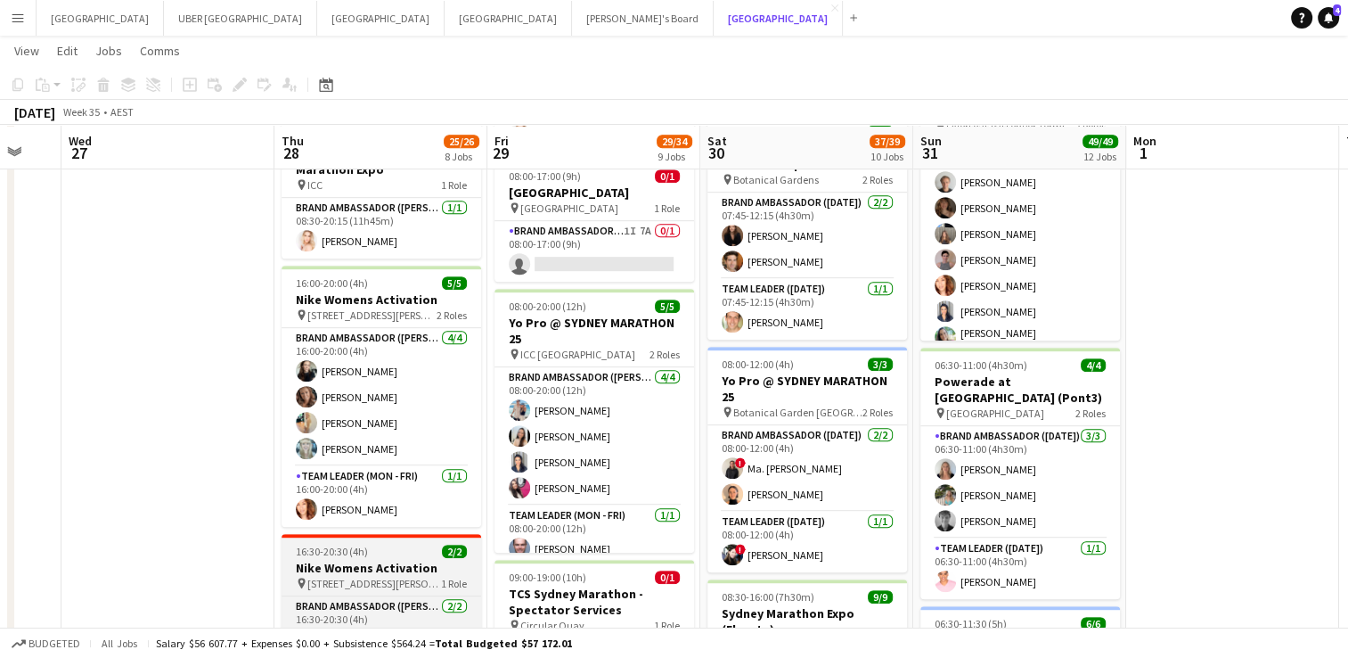
scroll to position [906, 0]
